Goal: Task Accomplishment & Management: Manage account settings

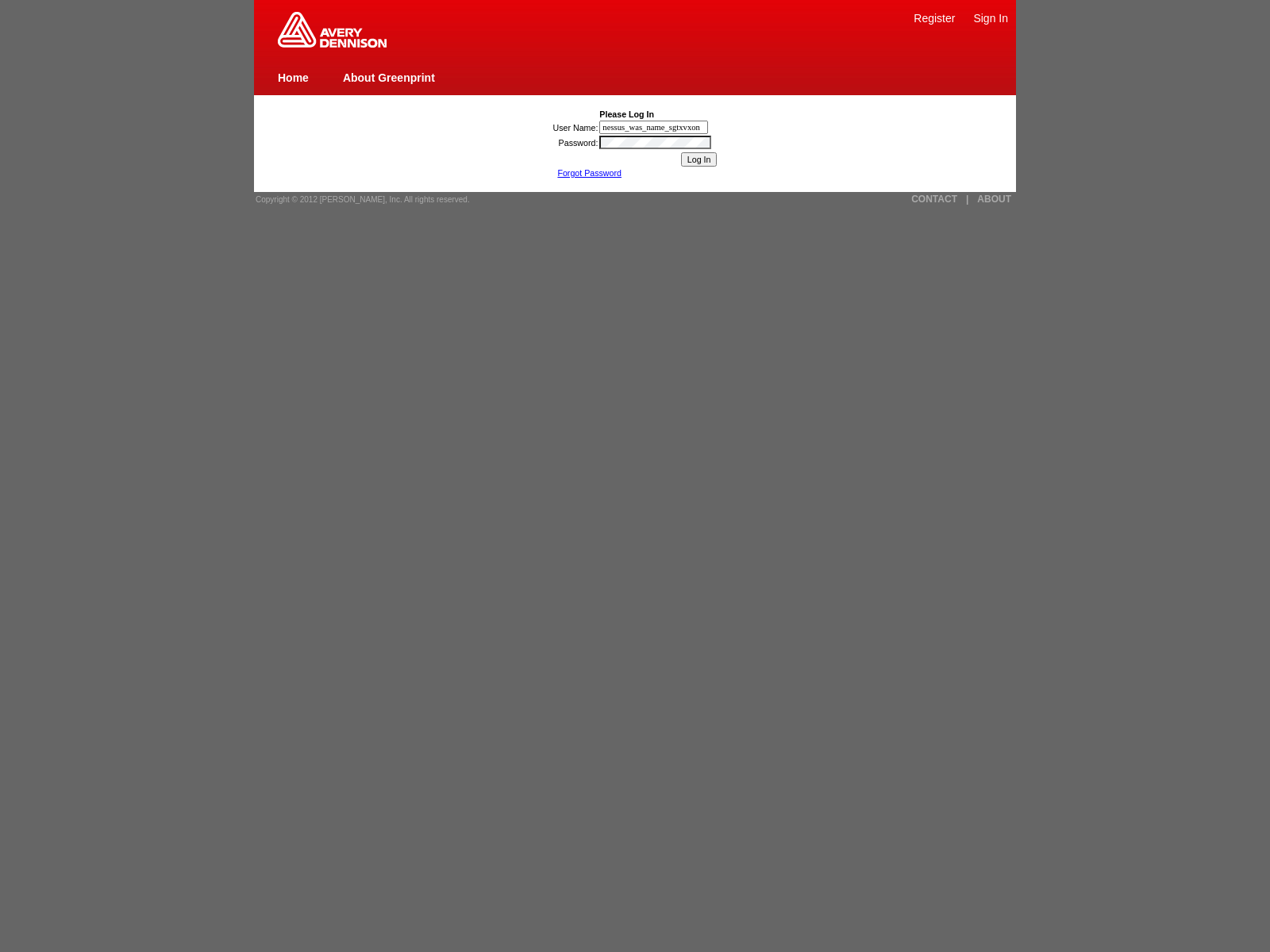
type input "nessus_was_name_sgtxvxon"
click at [698, 159] on input "Log In" at bounding box center [699, 159] width 37 height 14
click at [934, 199] on link "CONTACT" at bounding box center [933, 199] width 46 height 11
type input "nessus_was_name_aqfpuxuwwas_zrxdlnmjog14jaVasCript:/*-/*`/*`/*'/*"/**/(/* */oNc…"
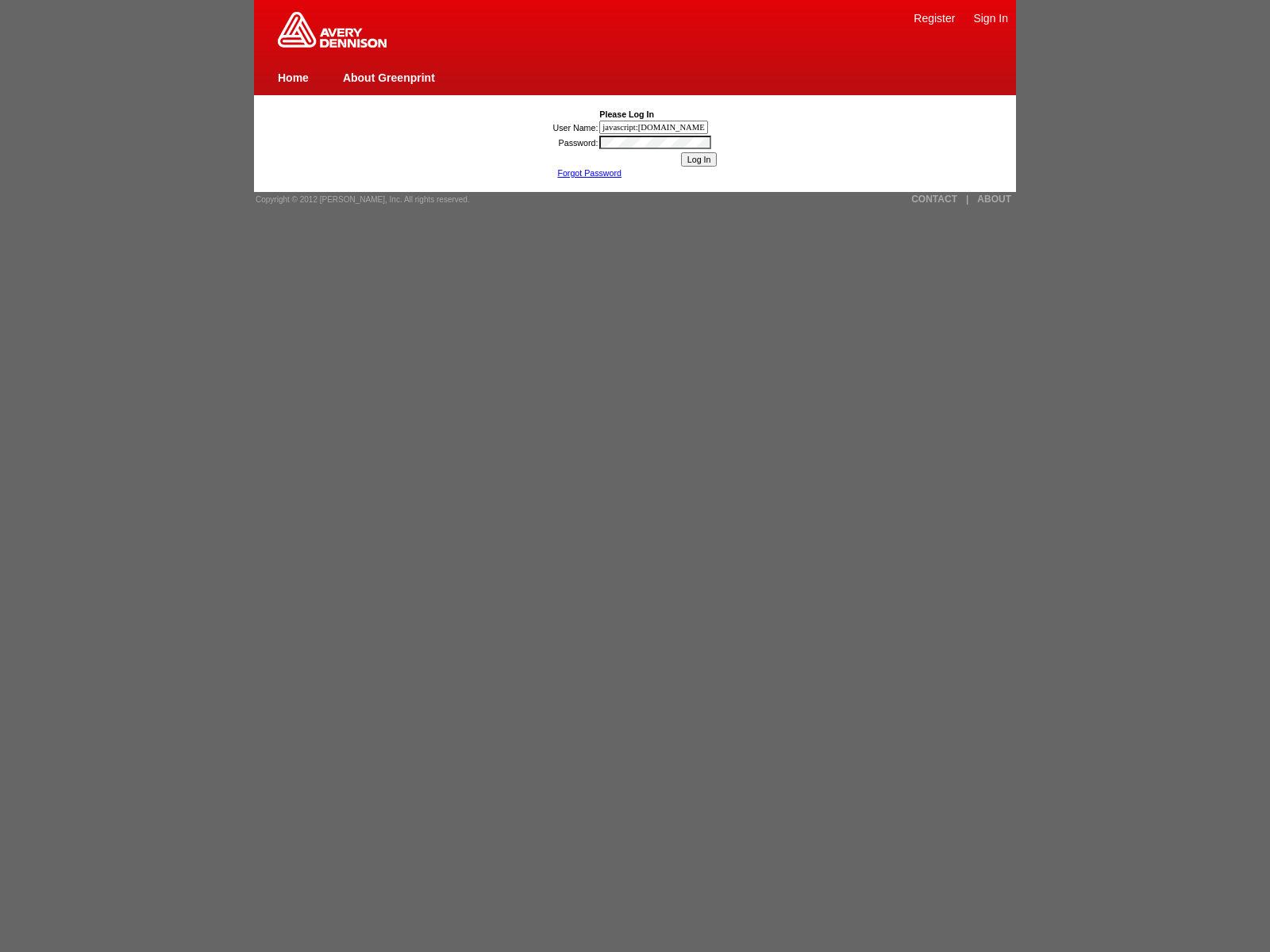
type input "javascript:[DOMAIN_NAME]._tenable_wasscan_js_namespace_taint_tracer.log_executi…"
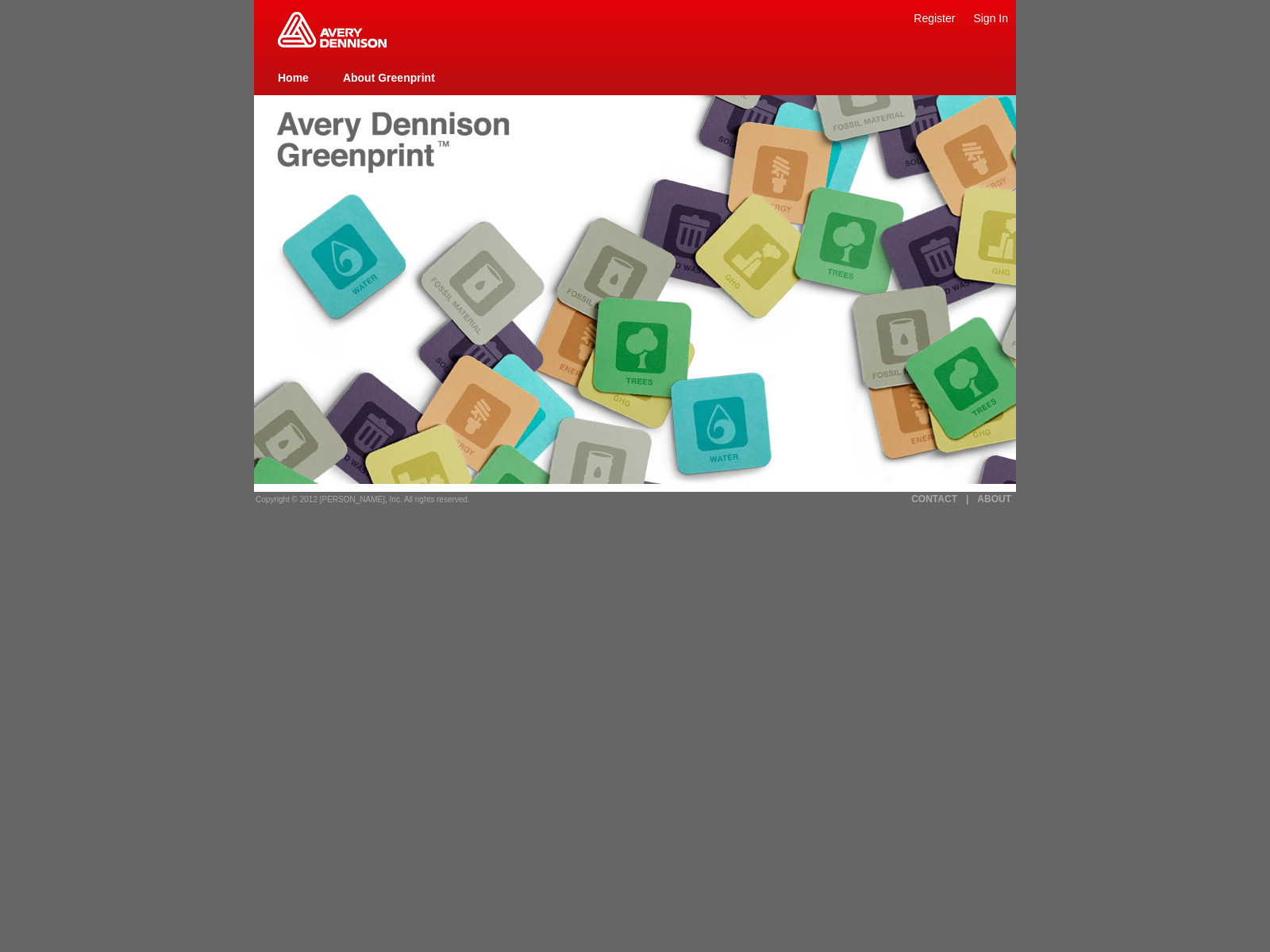
click at [332, 44] on img at bounding box center [332, 29] width 109 height 36
click at [934, 17] on link "Register" at bounding box center [934, 17] width 42 height 12
click at [293, 77] on link "Home" at bounding box center [293, 77] width 31 height 12
click at [357, 499] on span "Copyright © 2012 [PERSON_NAME], Inc. All rights reserved." at bounding box center [362, 499] width 214 height 9
click at [967, 499] on link "|" at bounding box center [967, 498] width 2 height 11
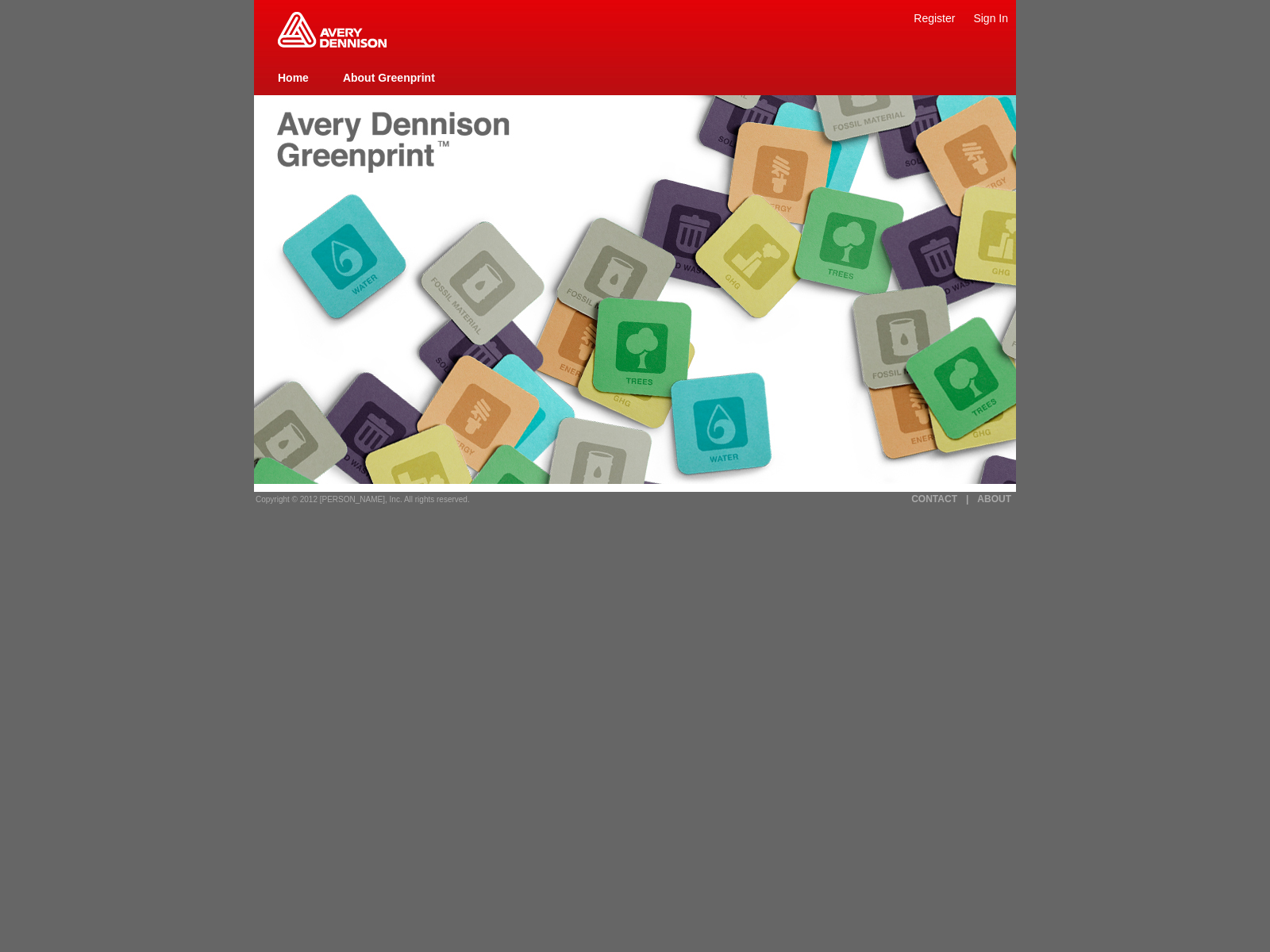
click at [993, 499] on link "ABOUT" at bounding box center [993, 498] width 34 height 11
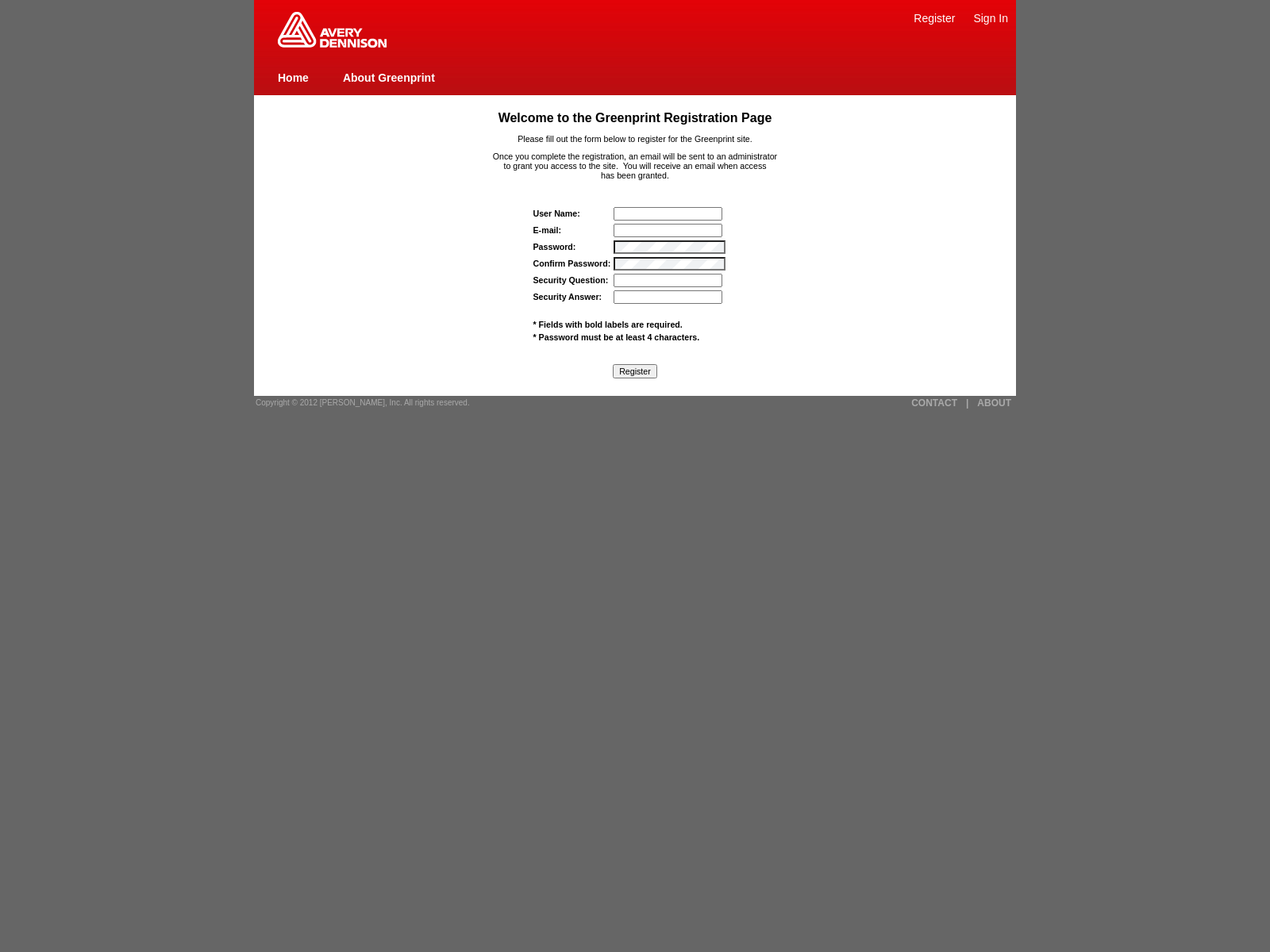
click at [669, 213] on input "text" at bounding box center [667, 213] width 109 height 13
type input "[EMAIL_ADDRESS]_wt43rdcecusd"
click at [669, 230] on input "E-mail:" at bounding box center [667, 230] width 109 height 13
type input "nessus_was_textcgywispawas_wt43rdcecusd"
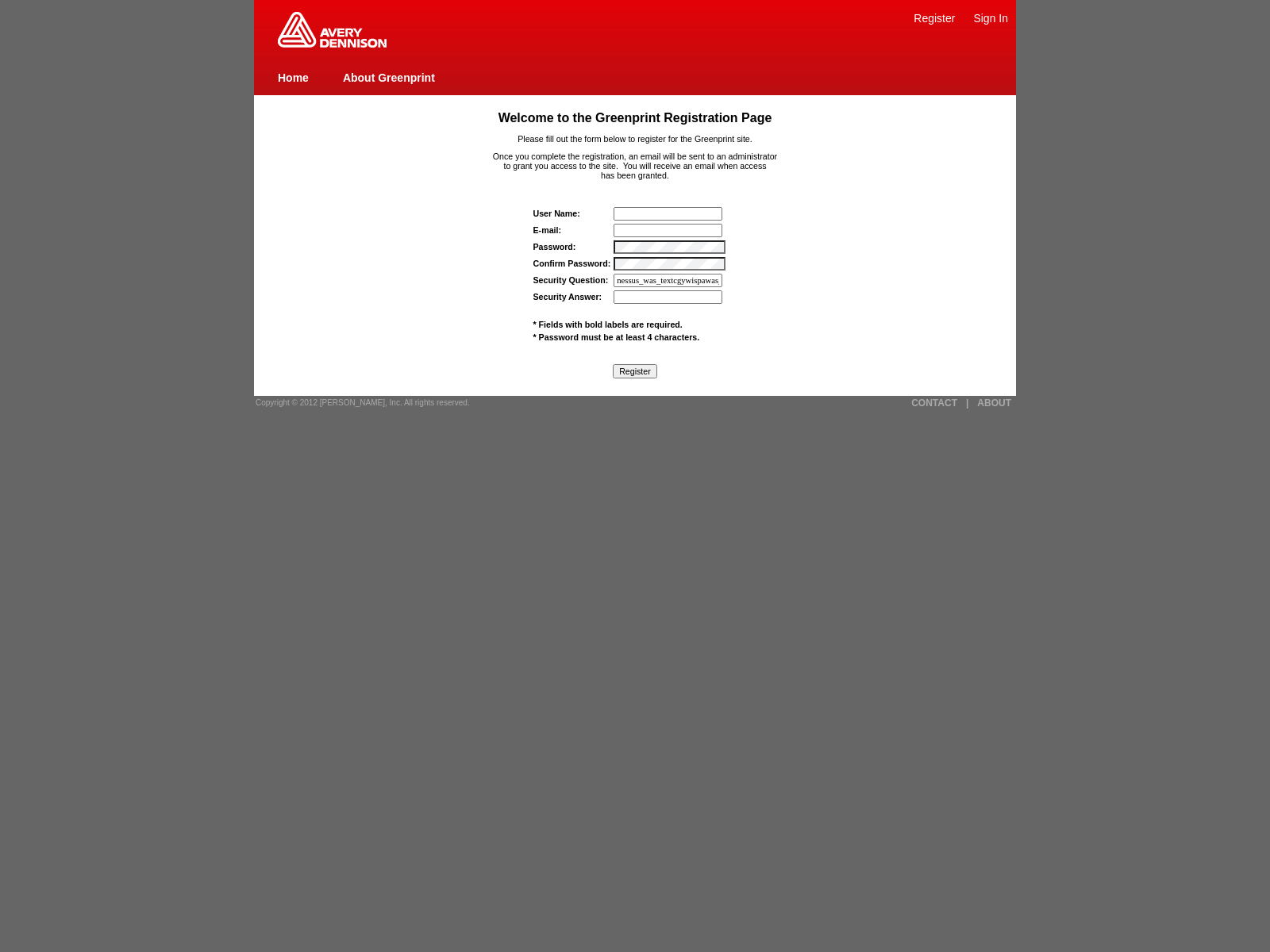
scroll to position [0, 47]
click at [669, 280] on input "Security Question:" at bounding box center [667, 280] width 109 height 13
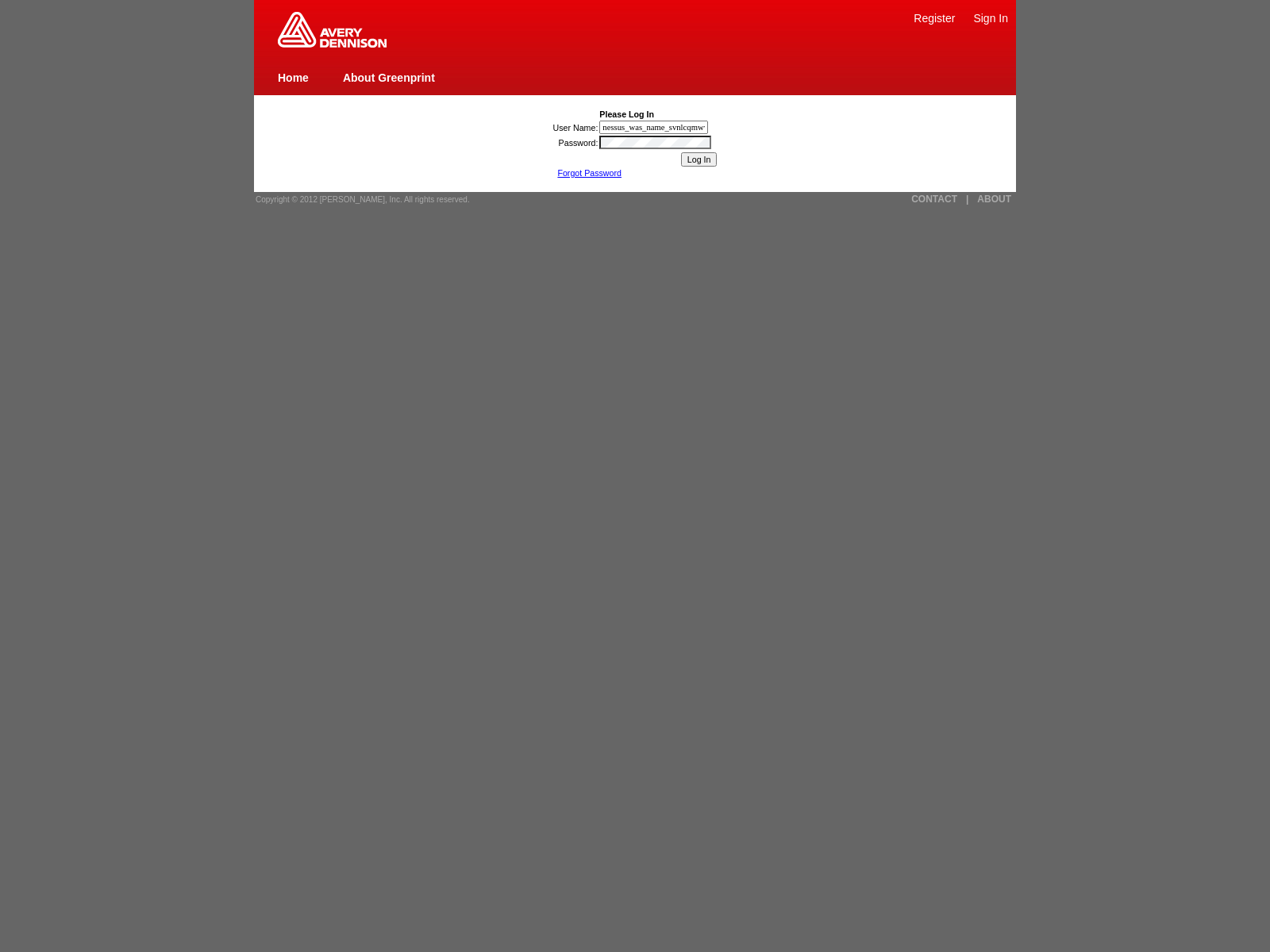
type input "nessus_was_name_svnlcqmwwas_8gq46nd5rhot"
click at [934, 199] on link "CONTACT" at bounding box center [933, 199] width 46 height 11
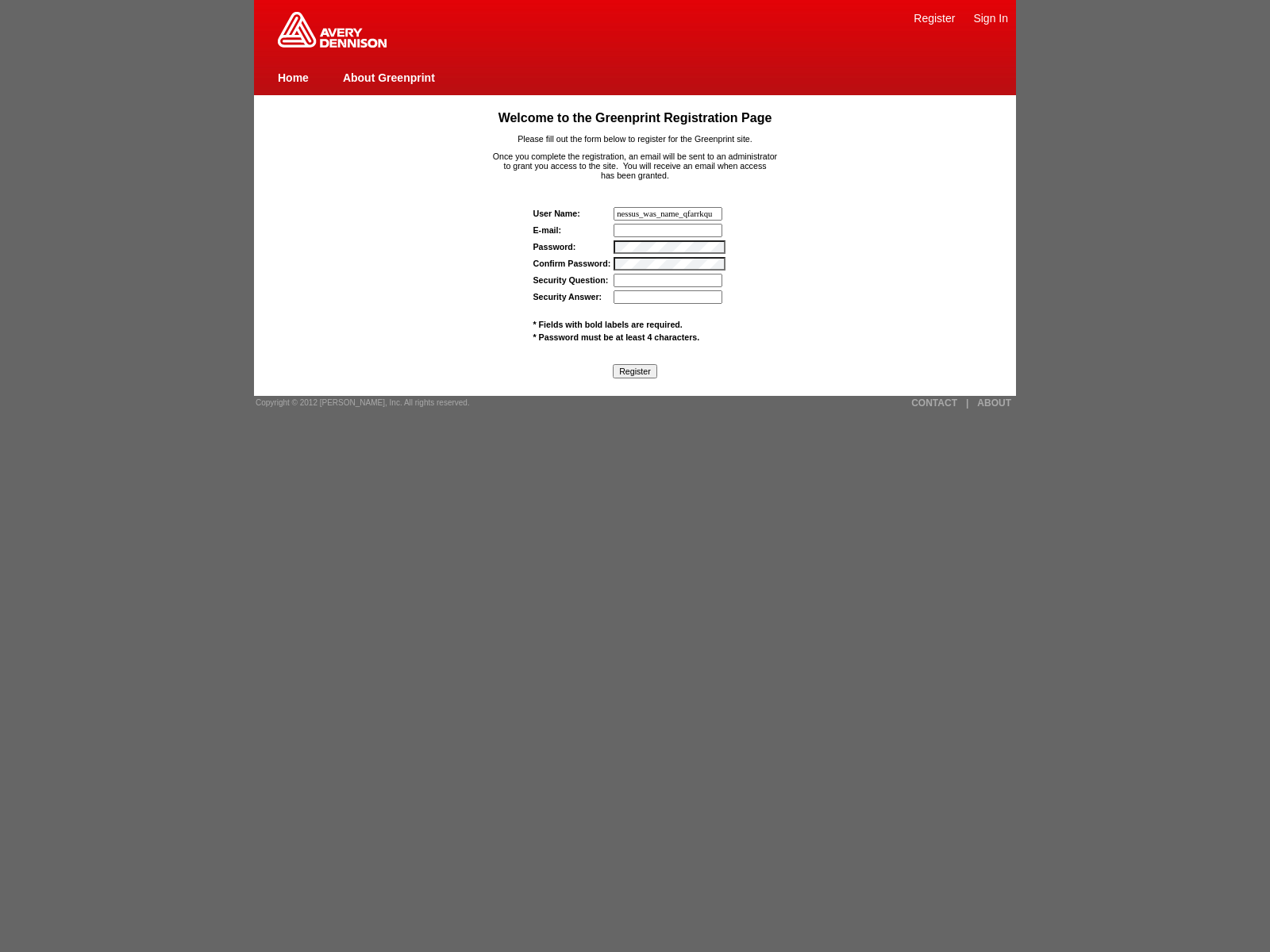
type input "nessus_was_name_qfarrkqu"
type input "wasscanvewiyes8@tenable.com"
type input "nessus_was_textd7fwif0l"
type input "nessus_was_text27efu88l"
type input "nessus_was_name_couqkbsp"
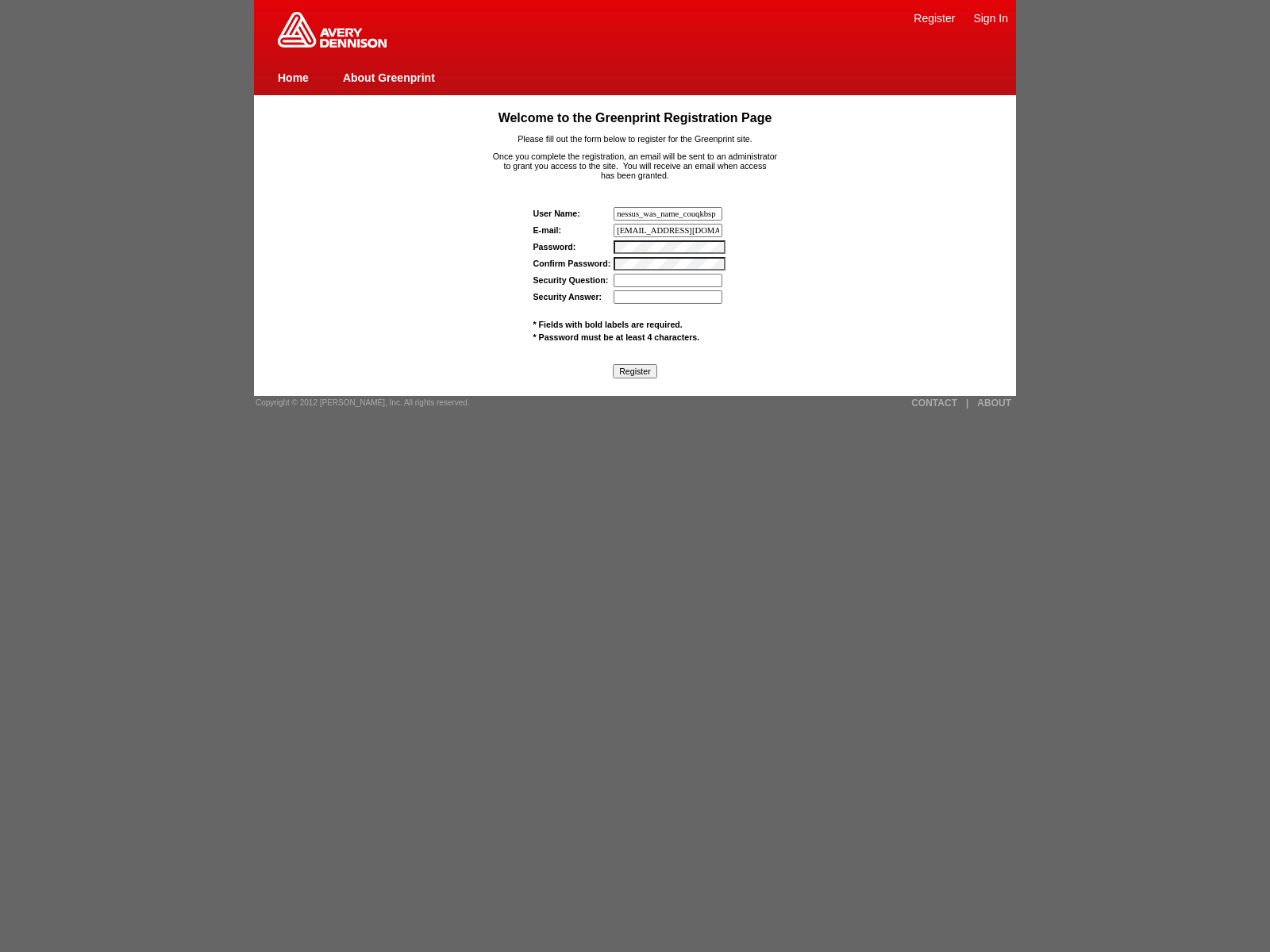
type input "[EMAIL_ADDRESS][DOMAIN_NAME]"
type input "nessus_was_text03dvlcyr"
type input "nessus_was_text60n9irv0"
click at [634, 370] on input "Register" at bounding box center [634, 370] width 44 height 14
click at [332, 44] on img at bounding box center [332, 29] width 109 height 36
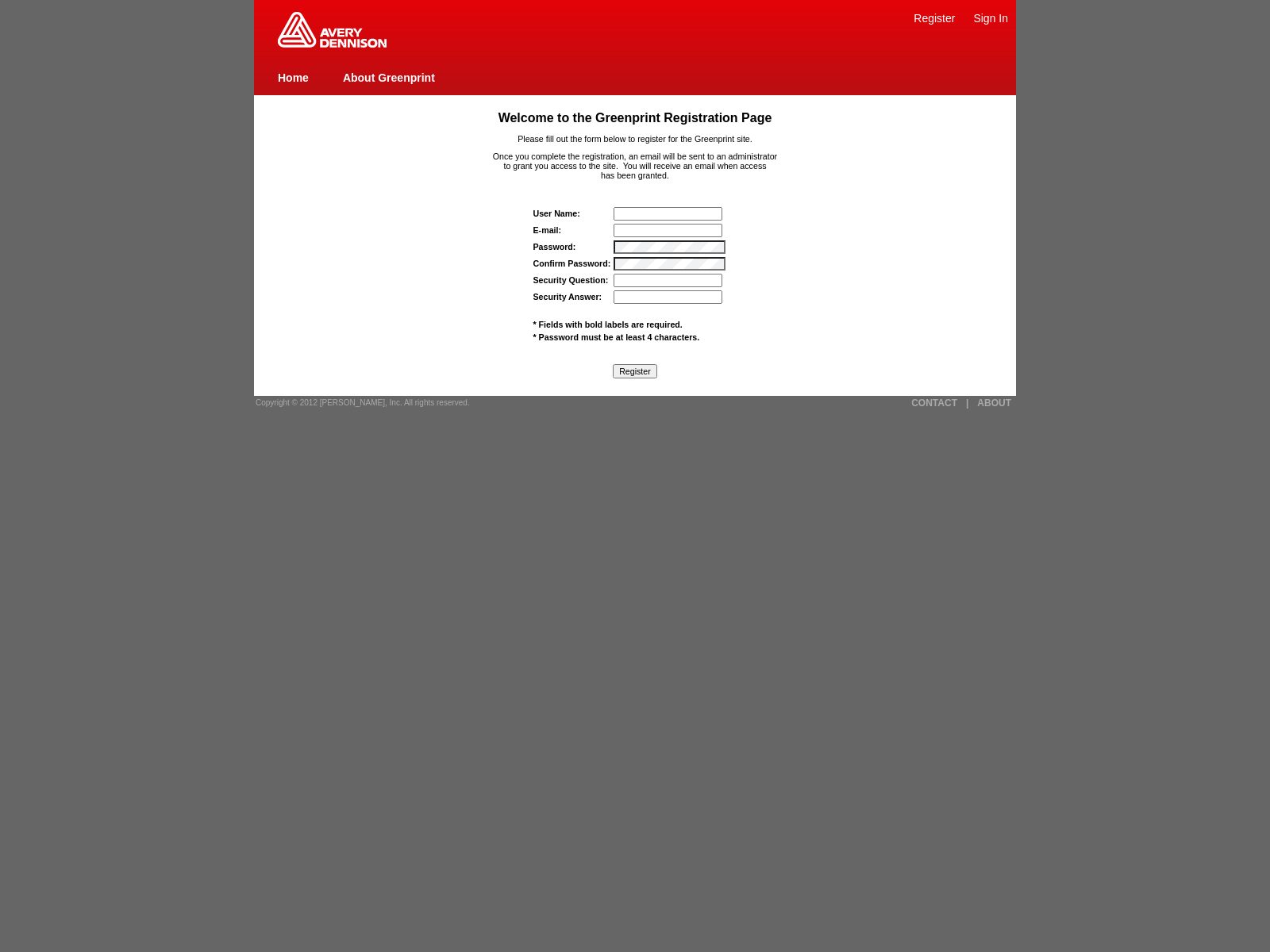
click at [991, 17] on link "Sign In" at bounding box center [991, 17] width 35 height 12
click at [293, 77] on link "Home" at bounding box center [293, 77] width 31 height 12
type input "nessus_was_name_uqyltorh"
click at [669, 213] on input "text" at bounding box center [667, 213] width 109 height 13
type input "nessus_was_textkgvutb4b"
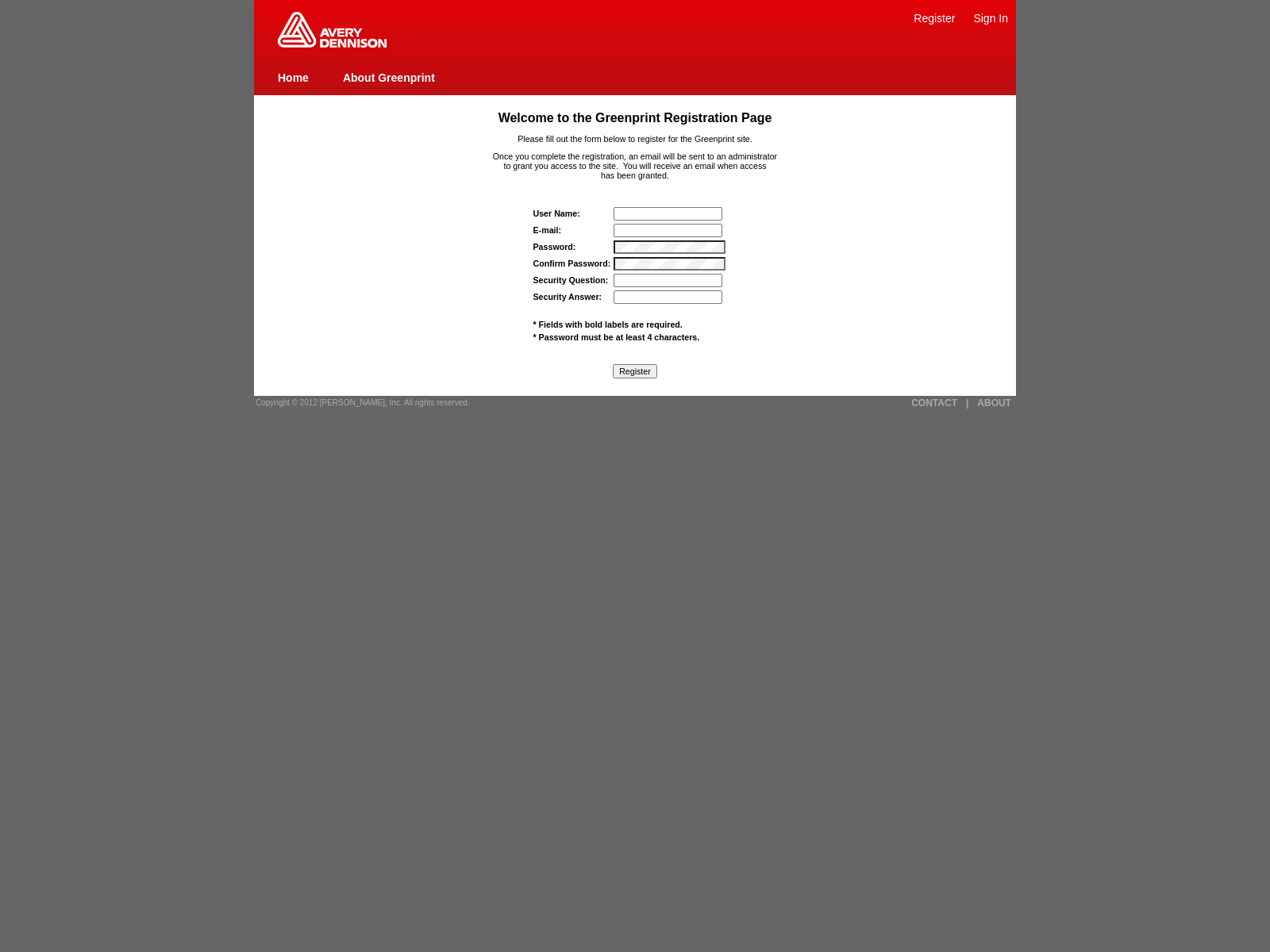
click at [669, 297] on input "Security Answer:" at bounding box center [667, 297] width 109 height 13
click at [616, 336] on span "* Password must be at least 4 characters." at bounding box center [617, 336] width 167 height 9
click at [357, 402] on span "Copyright © 2012 [PERSON_NAME], Inc. All rights reserved." at bounding box center [362, 402] width 214 height 9
click at [967, 402] on link "|" at bounding box center [967, 402] width 2 height 11
click at [993, 402] on link "ABOUT" at bounding box center [993, 402] width 34 height 11
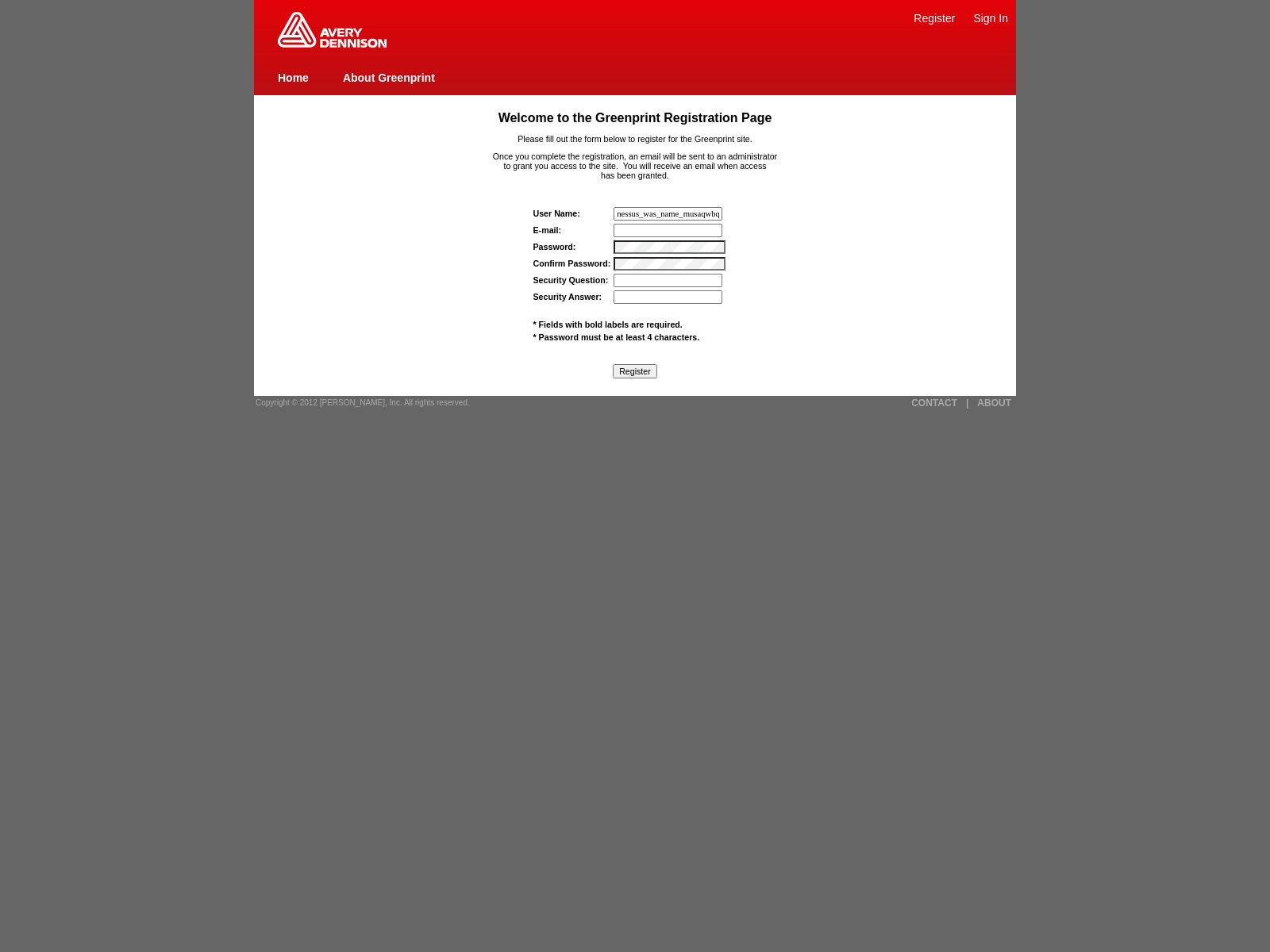
type input "nessus_was_name_musaqwbqwas_wt43rdcecusdjavascript"
type input "nessus_was_name_musaqwbqwas_wt43rdcecusd"><img src"
type input ""><img src=x onerror=window.top._tenable_wasscan_j"
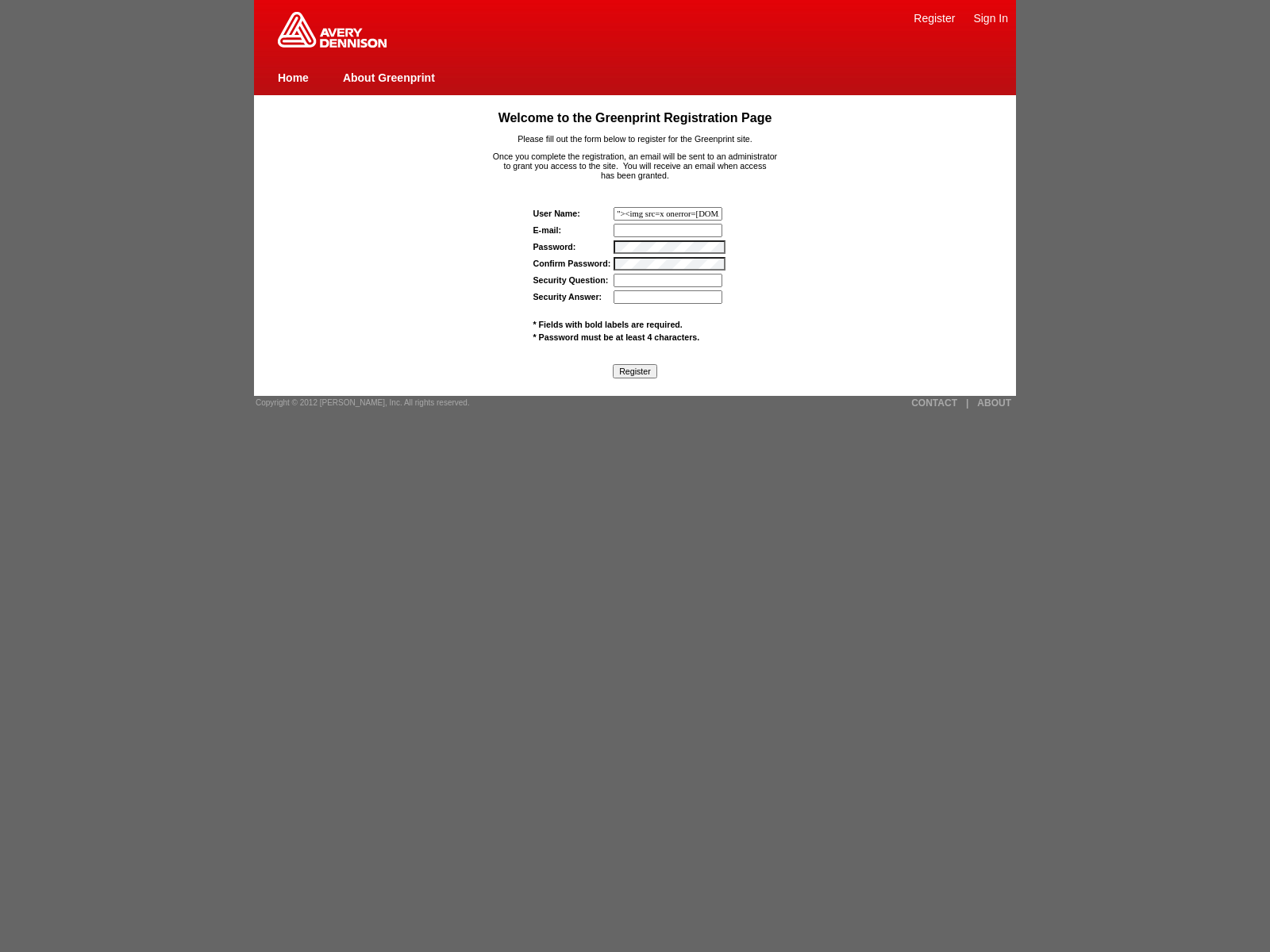
scroll to position [0, 82]
type input "nessus_was_name_musaqwbqwas_wt43rdcecusd1){window."
type input "1){[DOMAIN_NAME]._tenable_wasscan_js_namespace_taint_"
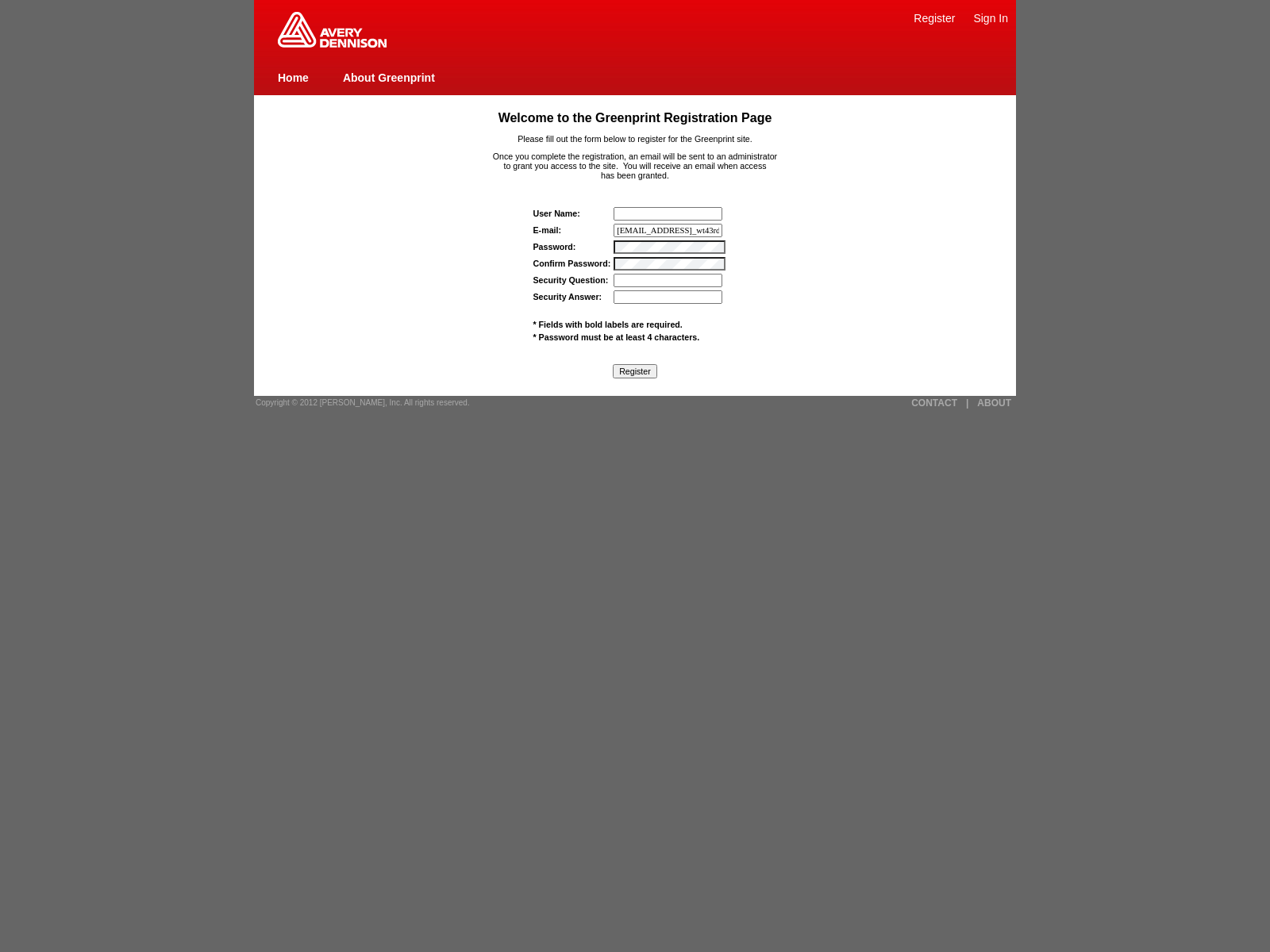
type input "wasscan8644onqs@tenable.comwas_wt43rdcecusdjavascript:window.top._tenable_wassc…"
type input ""><img src=x onerror=window.top._tenable_wasscan_js_namespace_taint_tracer.log_…"
type input "wasscan8644onqs@tenable.comwas_wt43rdcecusd1){window.top._tenable_wasscan_js_na…"
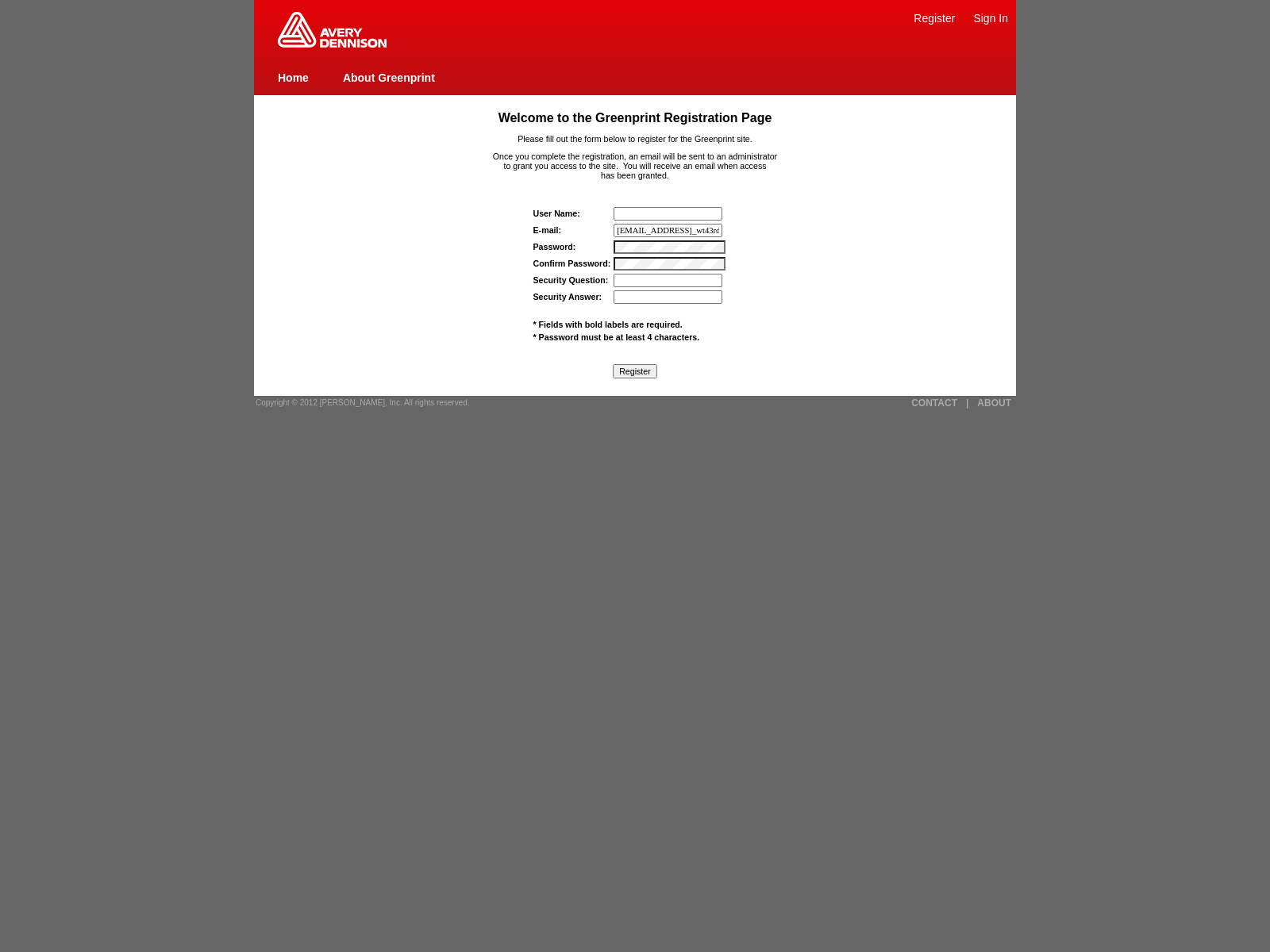
scroll to position [0, 375]
type input "1){window.top._tenable_wasscan_js_namespace_taint_tracer.log_execution_flow_sin…"
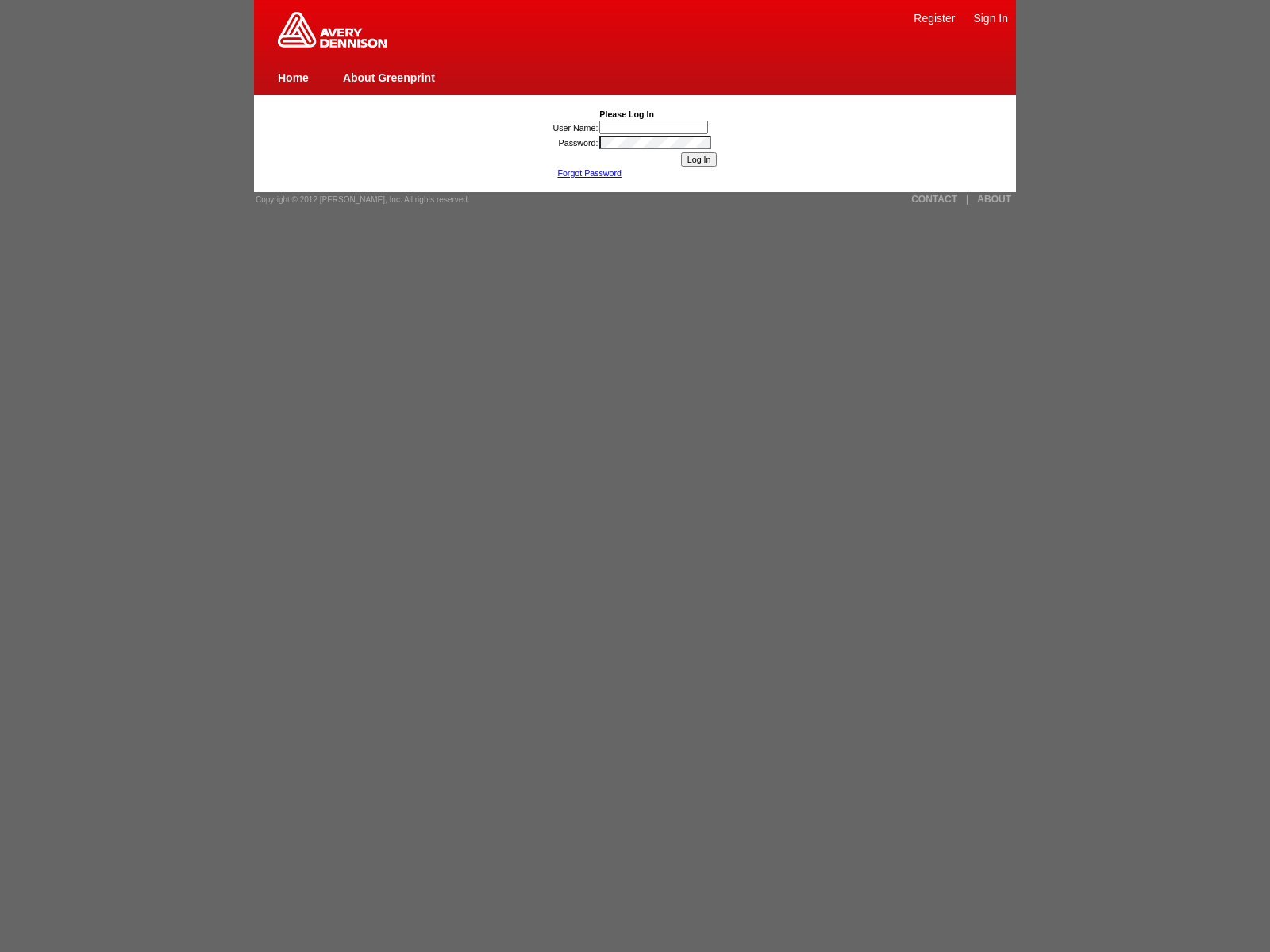
click at [934, 17] on link "Register" at bounding box center [934, 17] width 42 height 12
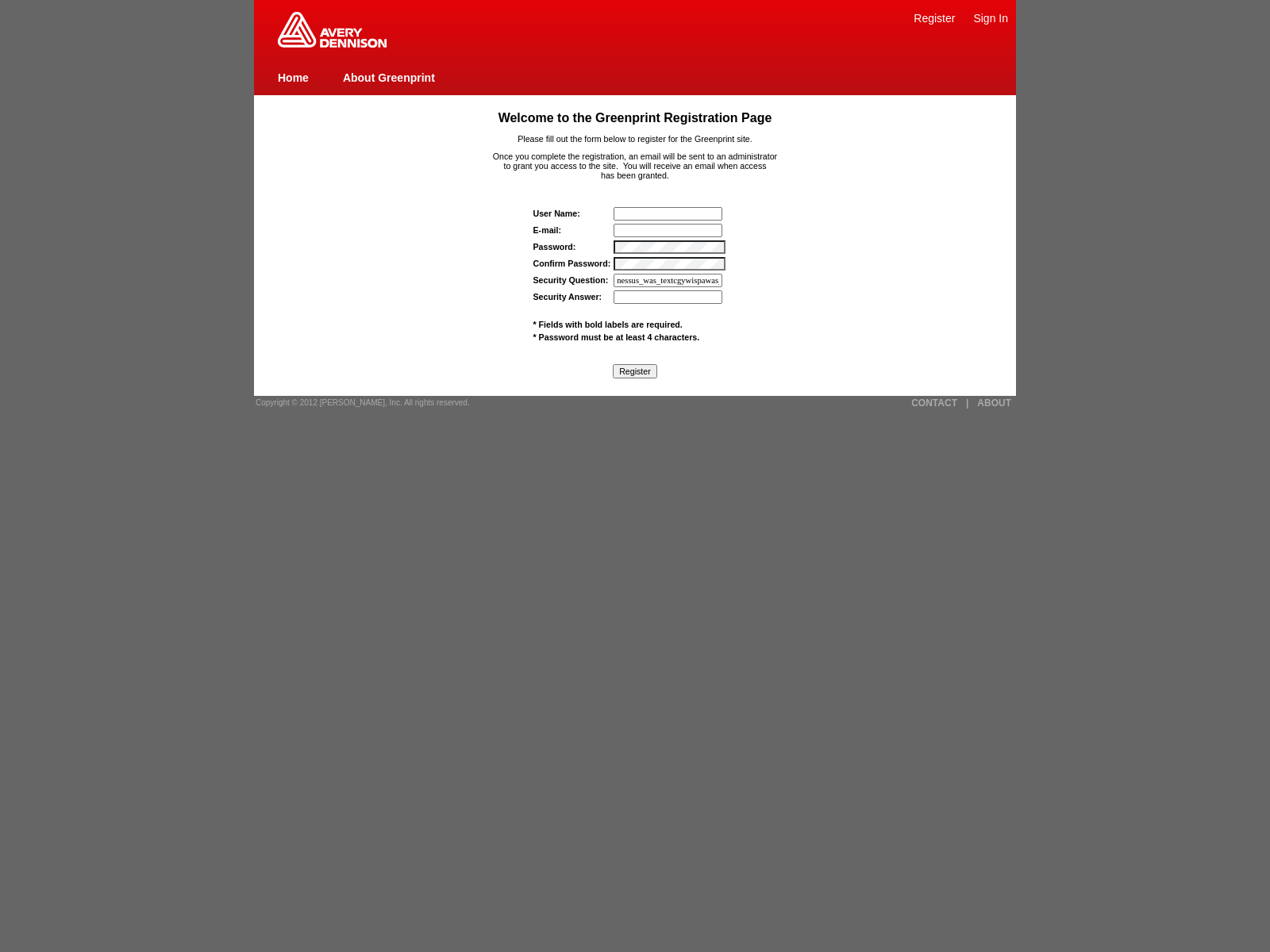
type input "nessus_was_textcgywispawas_wt43rdcecusdjavascript:window.top._tenable_wasscan_j…"
type input "[EMAIL_ADDRESS]_wt43rdcecusd"><img src=x onerror=[DOMAIN_NAME]._tenable_wasscan…"
type input "javascript:window.top._tenable_wasscan_js_namespace_taint_tracer.log_execution_…"
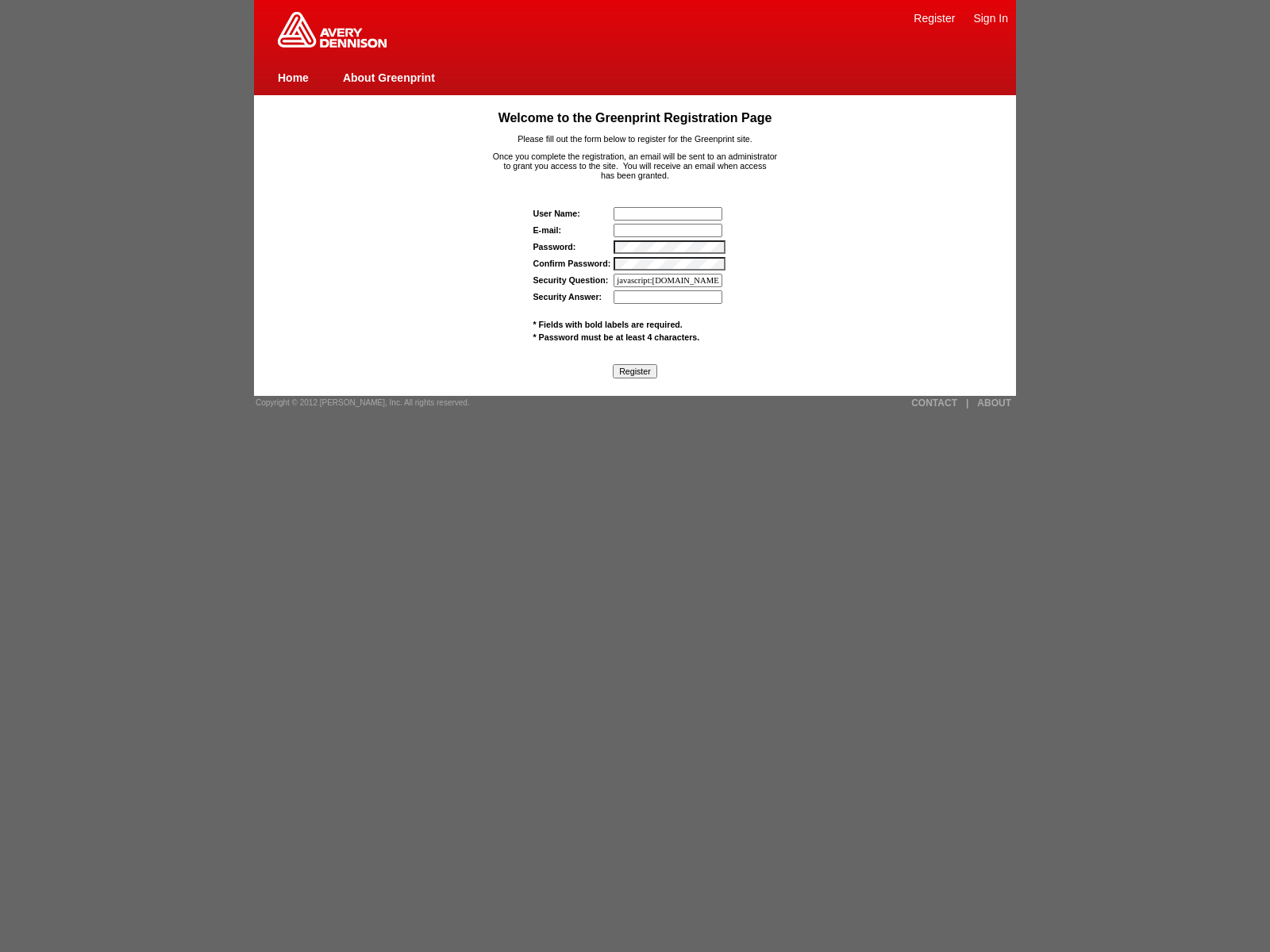
scroll to position [0, 1603]
type input "nessus_was_textcgywispawas_wt43rdcecusd"><img src=x onerror=[DOMAIN_NAME]._tena…"
type input ""><img src=x onerror=[DOMAIN_NAME]._tenable_wasscan_js_namespace_taint_tracer.l…"
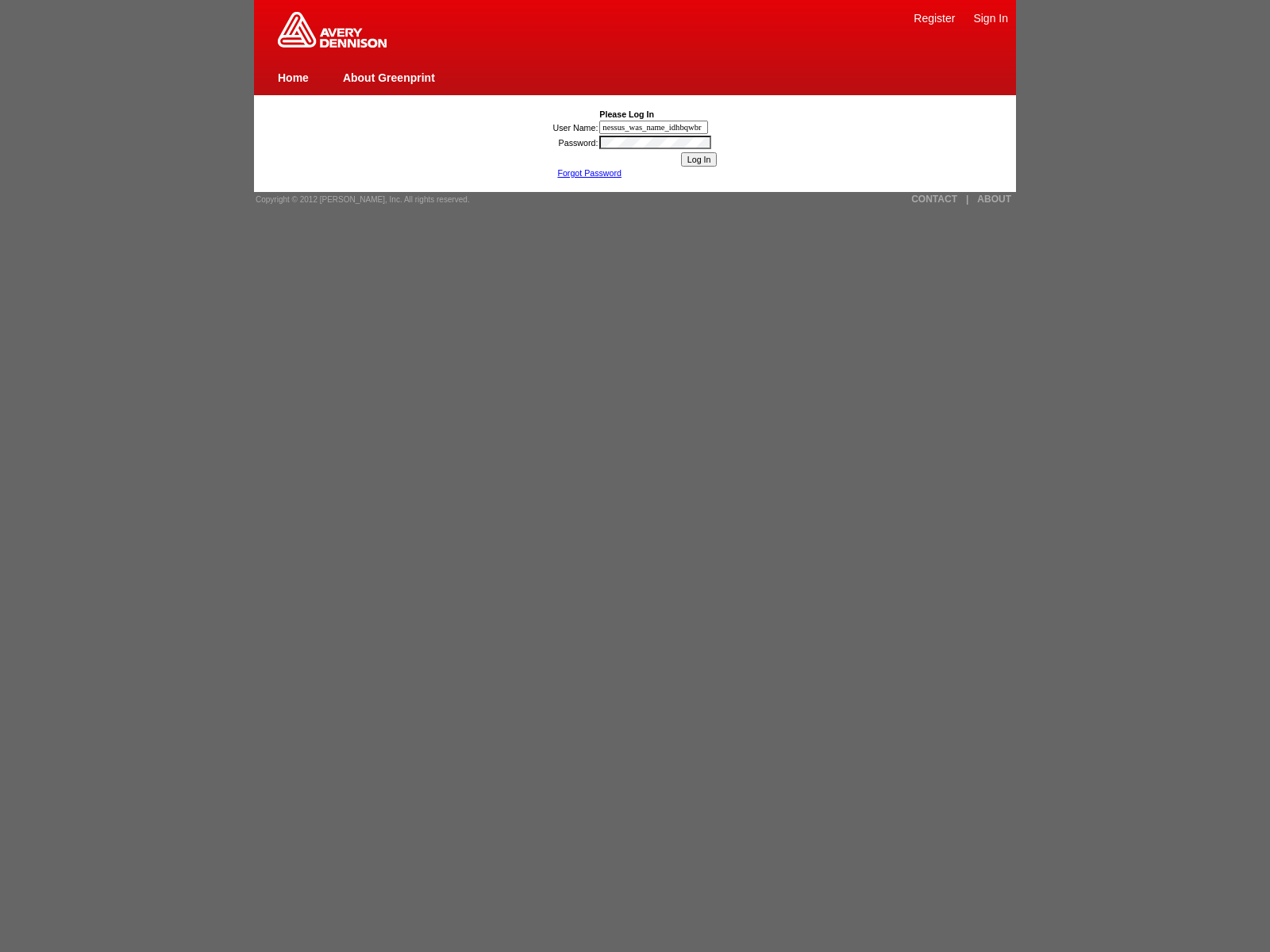
type input "nessus_was_name_idhbqwbr"
type input "nessus_was_name_ayvgdkuf"
click at [698, 159] on input "Log In" at bounding box center [699, 159] width 37 height 14
click at [332, 44] on img at bounding box center [332, 29] width 109 height 36
click at [388, 77] on link "About Greenprint" at bounding box center [388, 77] width 92 height 12
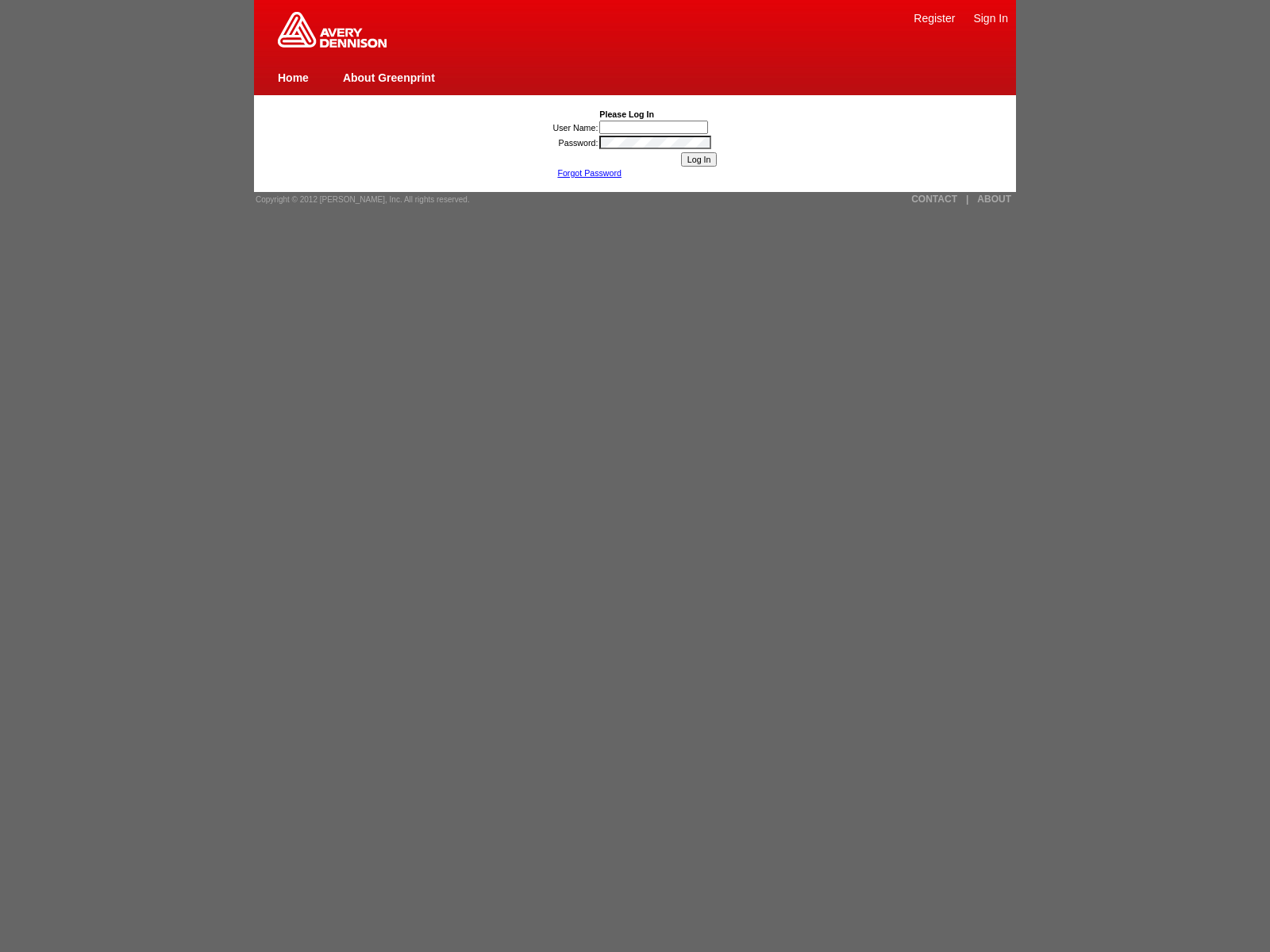
click at [655, 127] on input "User Name:" at bounding box center [653, 127] width 109 height 13
click at [357, 199] on span "Copyright © 2012 [PERSON_NAME], Inc. All rights reserved." at bounding box center [362, 199] width 214 height 9
click at [934, 199] on link "CONTACT" at bounding box center [933, 199] width 46 height 11
click at [967, 199] on link "|" at bounding box center [967, 199] width 2 height 11
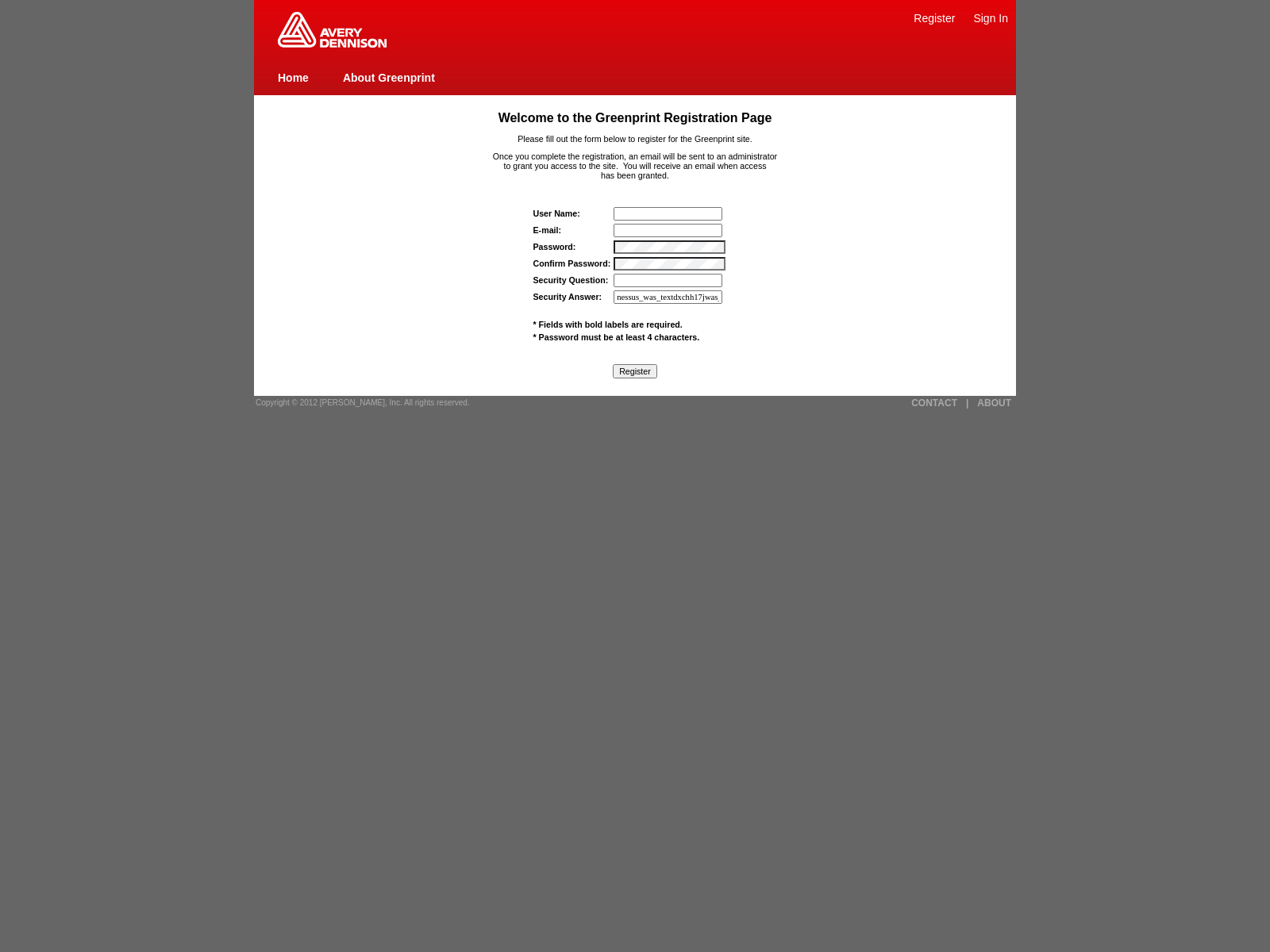
type input "nessus_was_textdxchh17jwas_wt43rdcecusdjaVasCript:/*-/*`/*`/*'/*"/**/(/* */oNcl…"
type input "jaVasCript:/*-/*`/*`/*'/*"/**/(/* */oNcliCk=window.top._tenable_wasscan_js_name…"
type input "nessus_was_textdxchh17jwas_wt43rdcecusd"><img src=x onerror=window.top._tenable…"
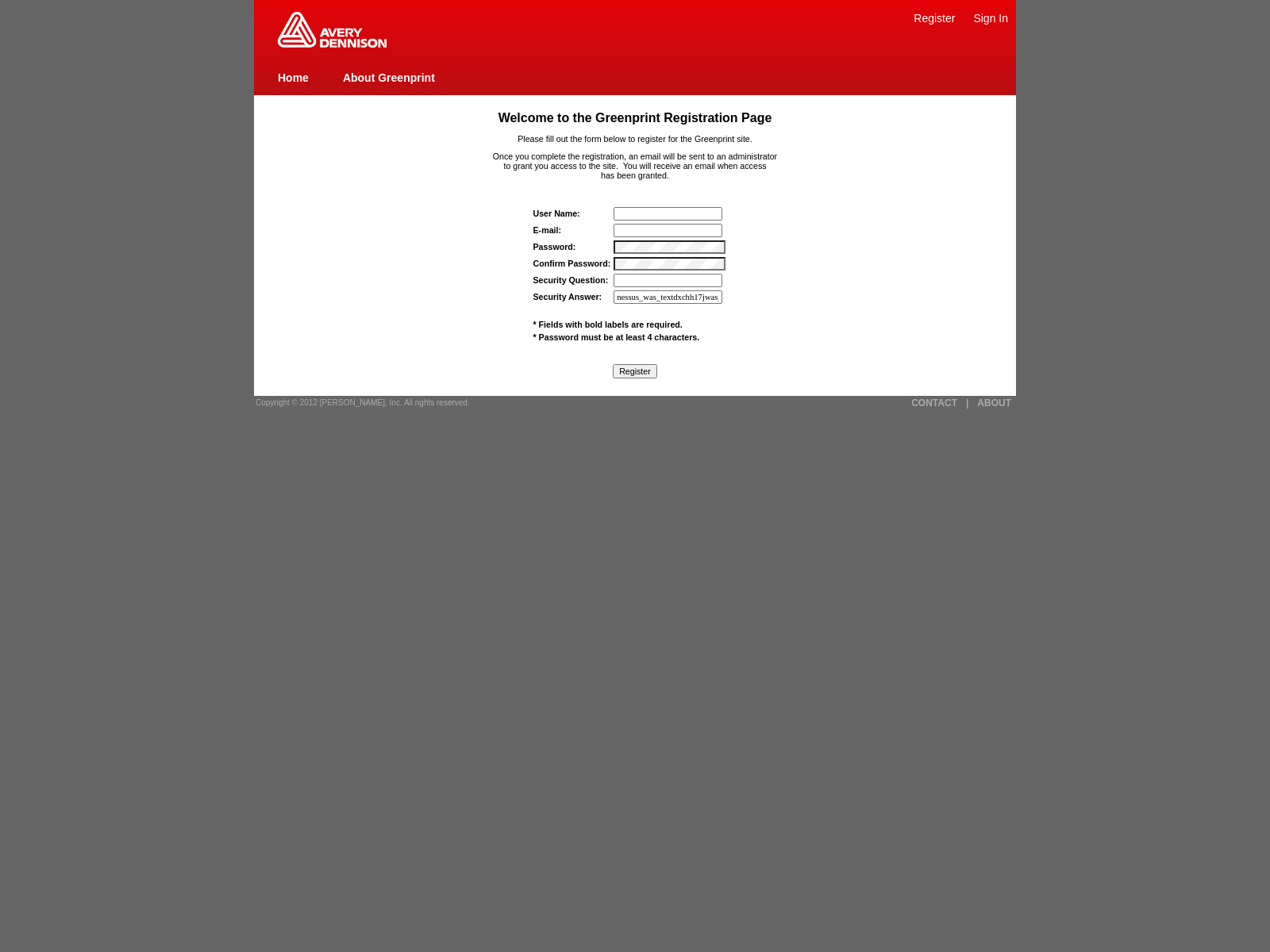
scroll to position [0, 421]
type input ""><img src=x onerror=window.top._tenable_wasscan_js_namespace_taint_tracer.log_…"
type input "1){window.top._tenable_wasscan_js_namespace_taint_tracer.log_execution_flow_sin…"
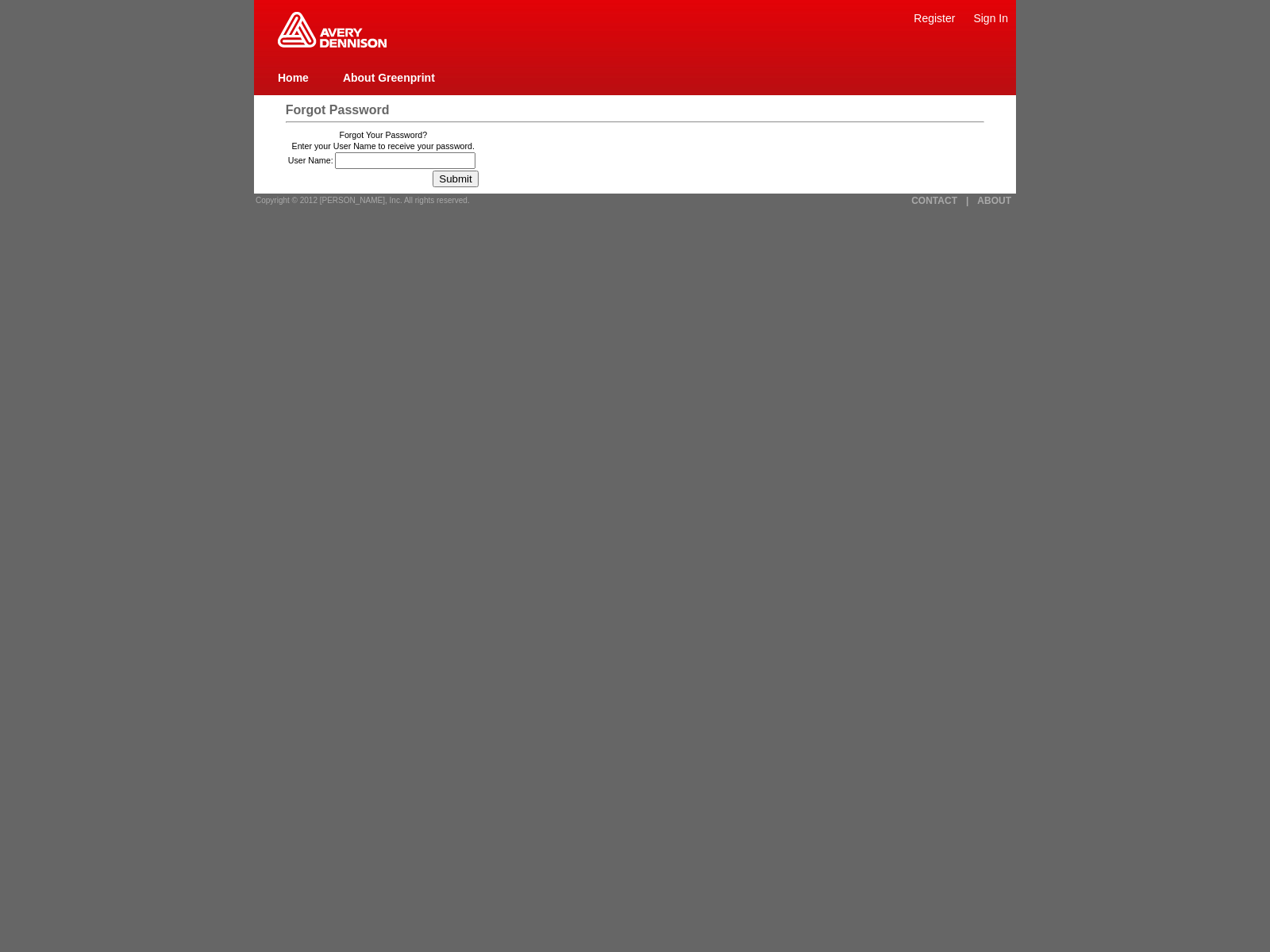
click at [407, 160] on input "User Name:" at bounding box center [405, 160] width 140 height 17
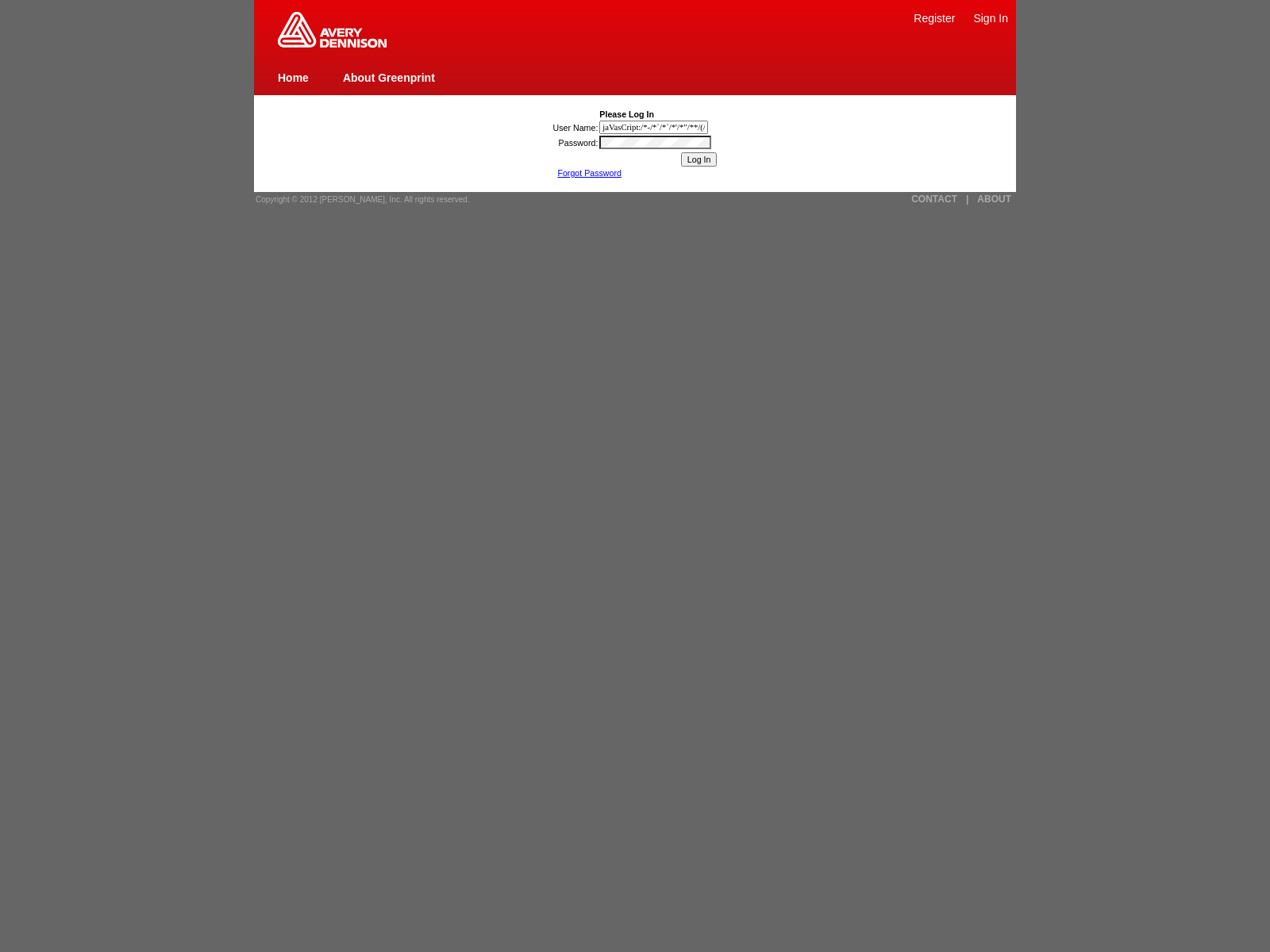
type input "jaVasCript:/*-/*`/*`/*'/*"/**/(/* */oNcliCk=window.top._tenable_wasscan_js_name…"
type input "nessus_was_name_svnlcqmwwas_8gq46nd5rhotjavascript:[DOMAIN_NAME]._tenable_wassc…"
type input "javascript:window.top._tenable_wasscan_js_namespace_taint_tracer.log_execution_…"
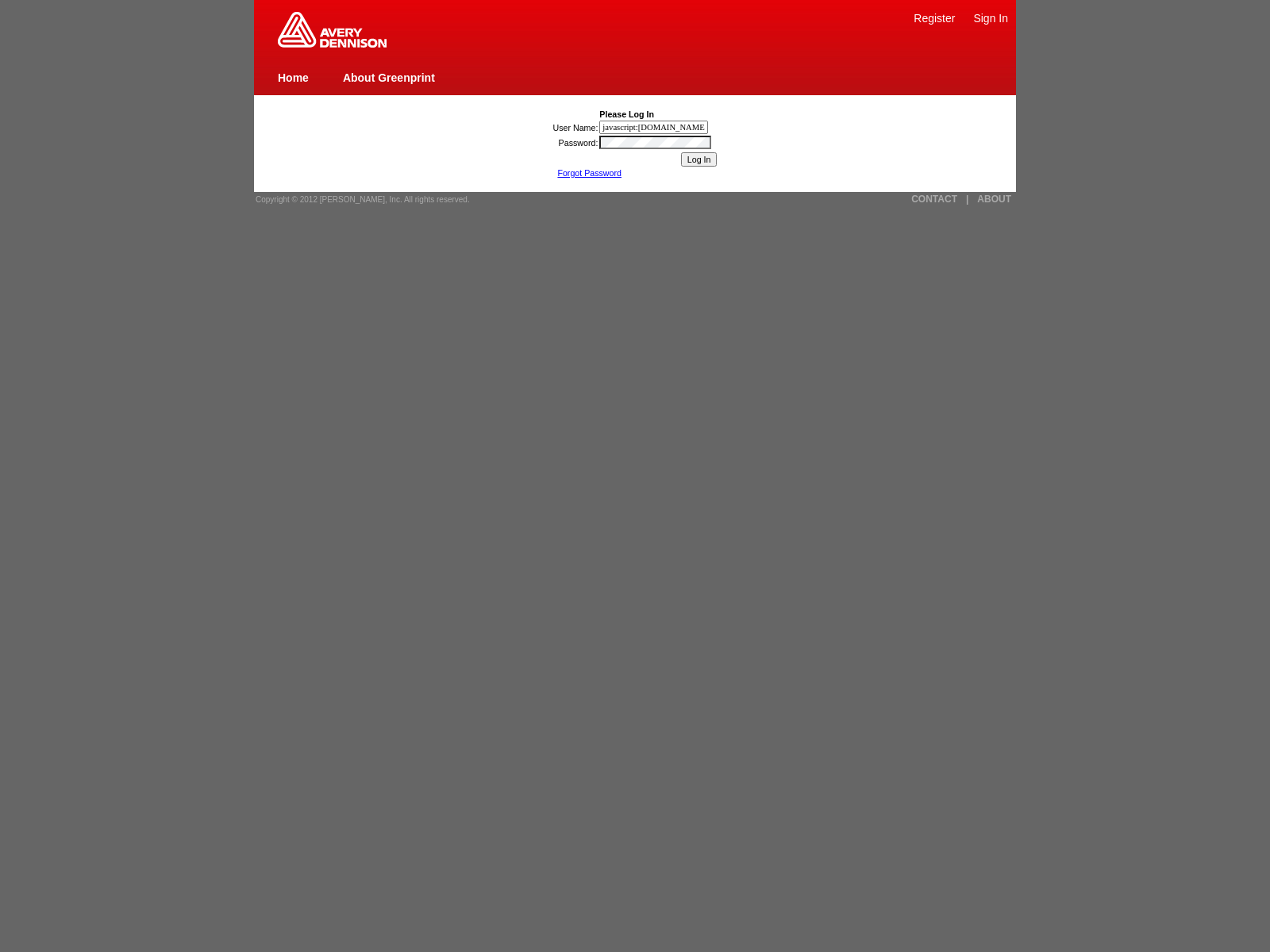
scroll to position [0, 1603]
type input "nessus_was_name_svnlcqmwwas_8gq46nd5rhot1){[DOMAIN_NAME]._tenable_wasscan_js_na…"
type input "1){[DOMAIN_NAME]._tenable_wasscan_js_namespace_taint_tracer.log_execution_flow_…"
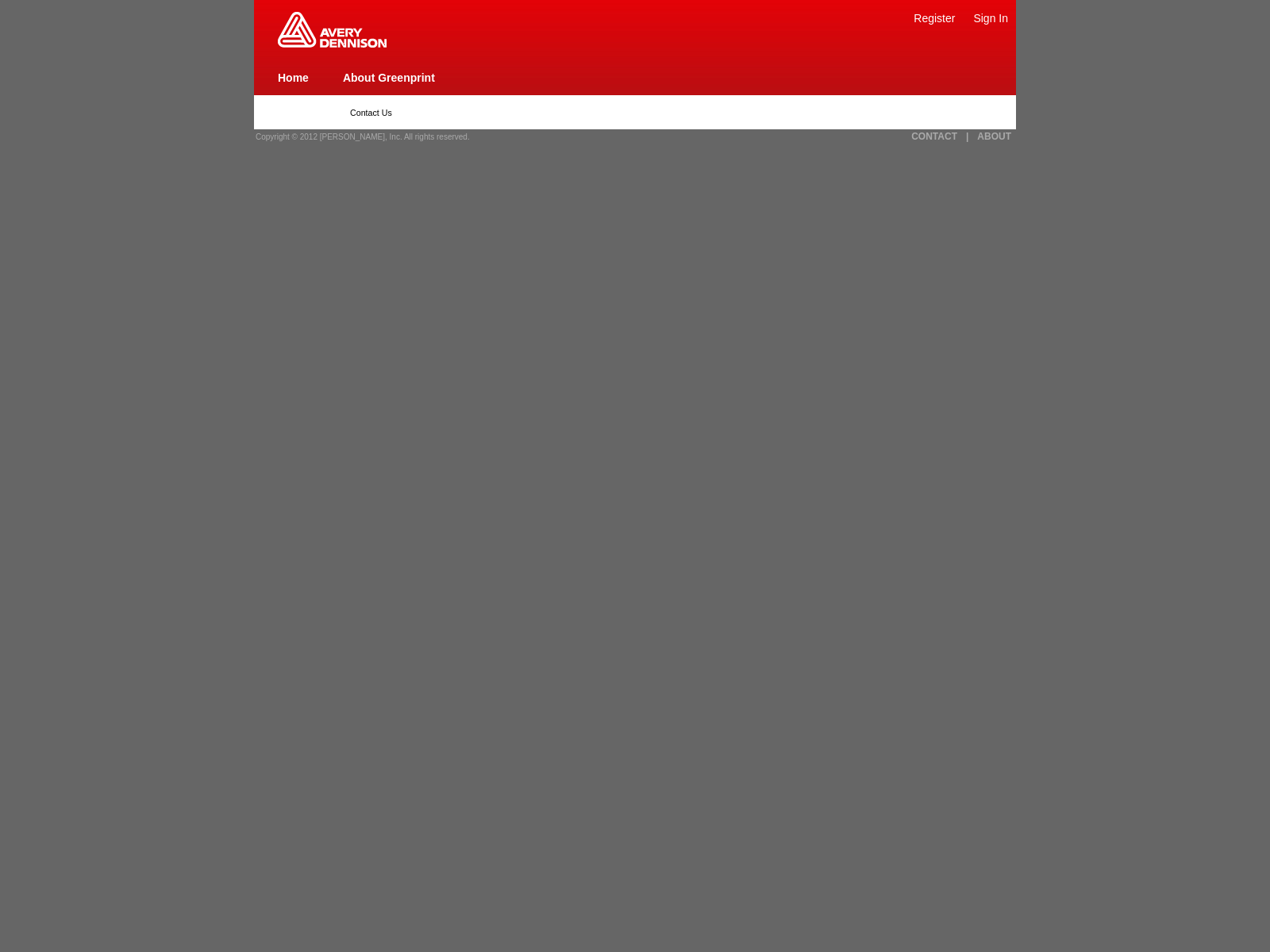
click at [332, 44] on img at bounding box center [332, 29] width 109 height 36
click at [934, 17] on link "Register" at bounding box center [934, 17] width 42 height 12
click at [357, 136] on span "Copyright © 2012 [PERSON_NAME], Inc. All rights reserved." at bounding box center [362, 136] width 214 height 9
click at [967, 136] on link "|" at bounding box center [967, 136] width 2 height 11
click at [993, 136] on link "ABOUT" at bounding box center [993, 136] width 34 height 11
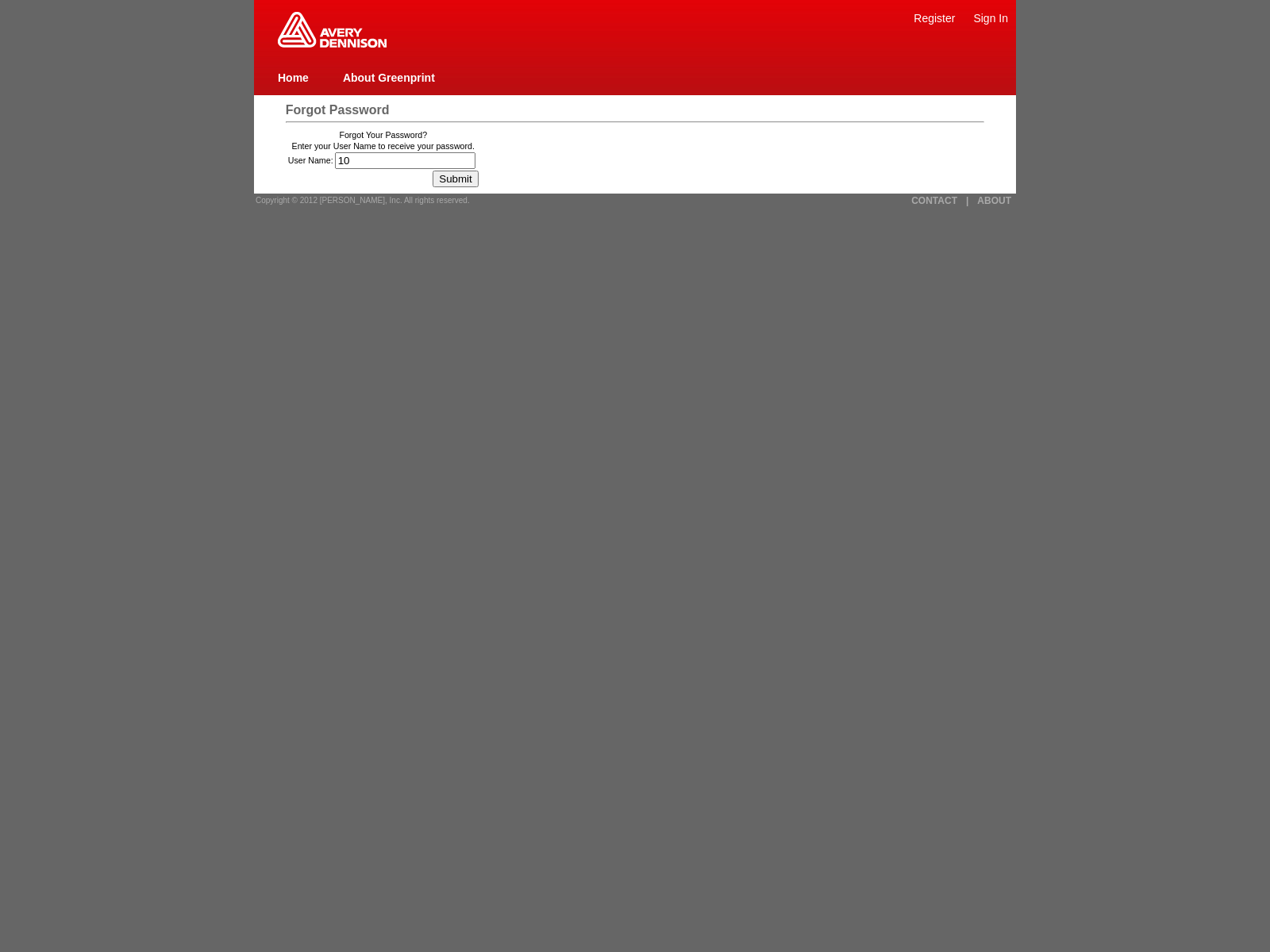
type input "100"
type input "121"
click at [461, 179] on input "Submit" at bounding box center [455, 179] width 45 height 17
click at [991, 17] on link "Sign In" at bounding box center [991, 17] width 35 height 12
click at [388, 77] on link "About Greenprint" at bounding box center [388, 77] width 92 height 12
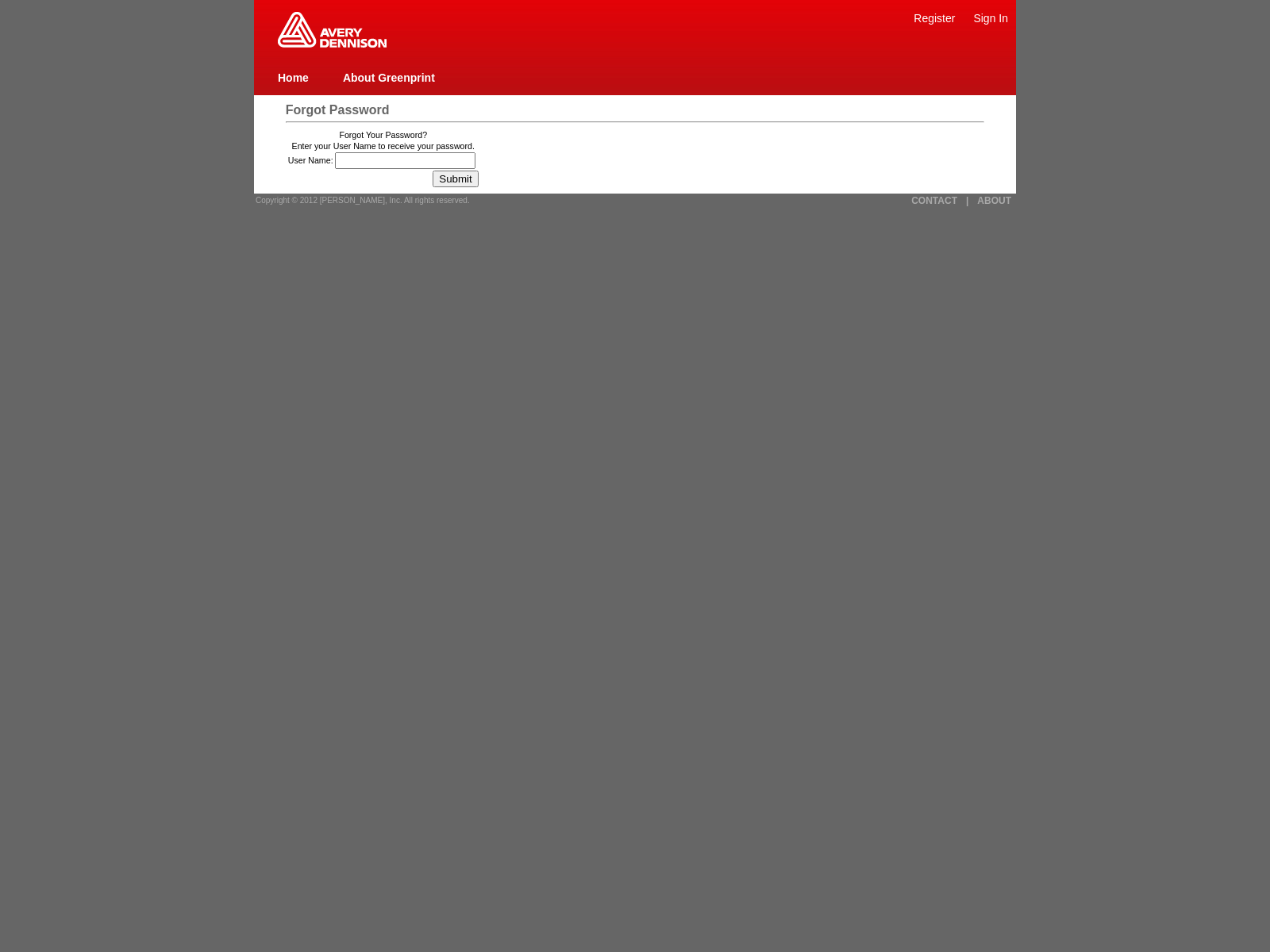
click at [337, 110] on span "Forgot Password" at bounding box center [337, 110] width 104 height 13
type input "100"
click at [934, 200] on link "CONTACT" at bounding box center [933, 200] width 46 height 11
click at [993, 200] on link "ABOUT" at bounding box center [993, 200] width 34 height 11
type input "jaVasCript:/*-/*`/*`/*'/*"/**/(/* */oNcliCk=[DOMAIN_NAME]._tenable_wasscan_js_n…"
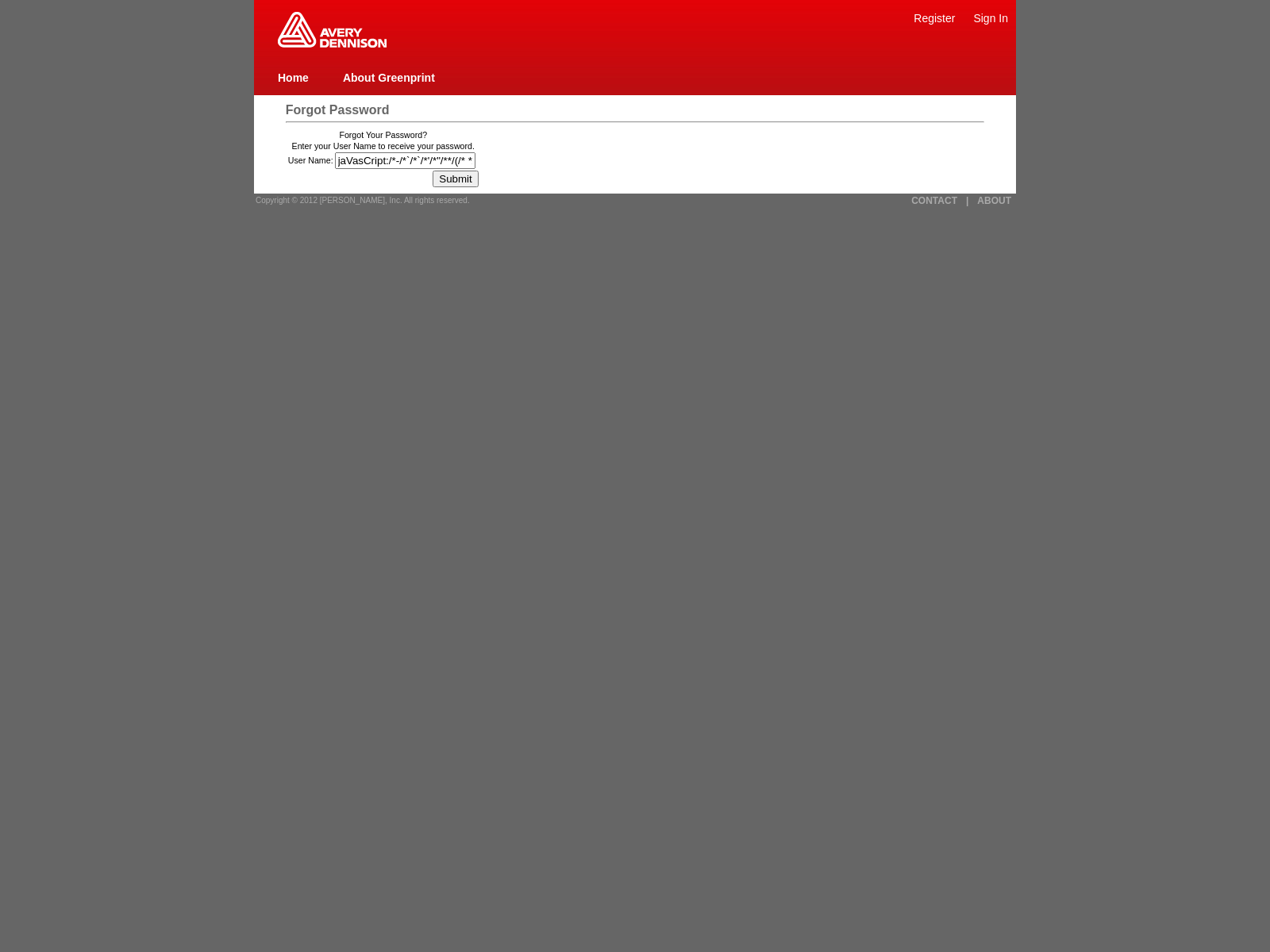
scroll to position [0, 1237]
type input "24was_hzsgbq78l3zpjavascript:window.top._tenable_wasscan_js_namespace_taint_tra…"
type input "javascript:window.top._tenable_wasscan_js_namespace_taint_tracer.log_execution_…"
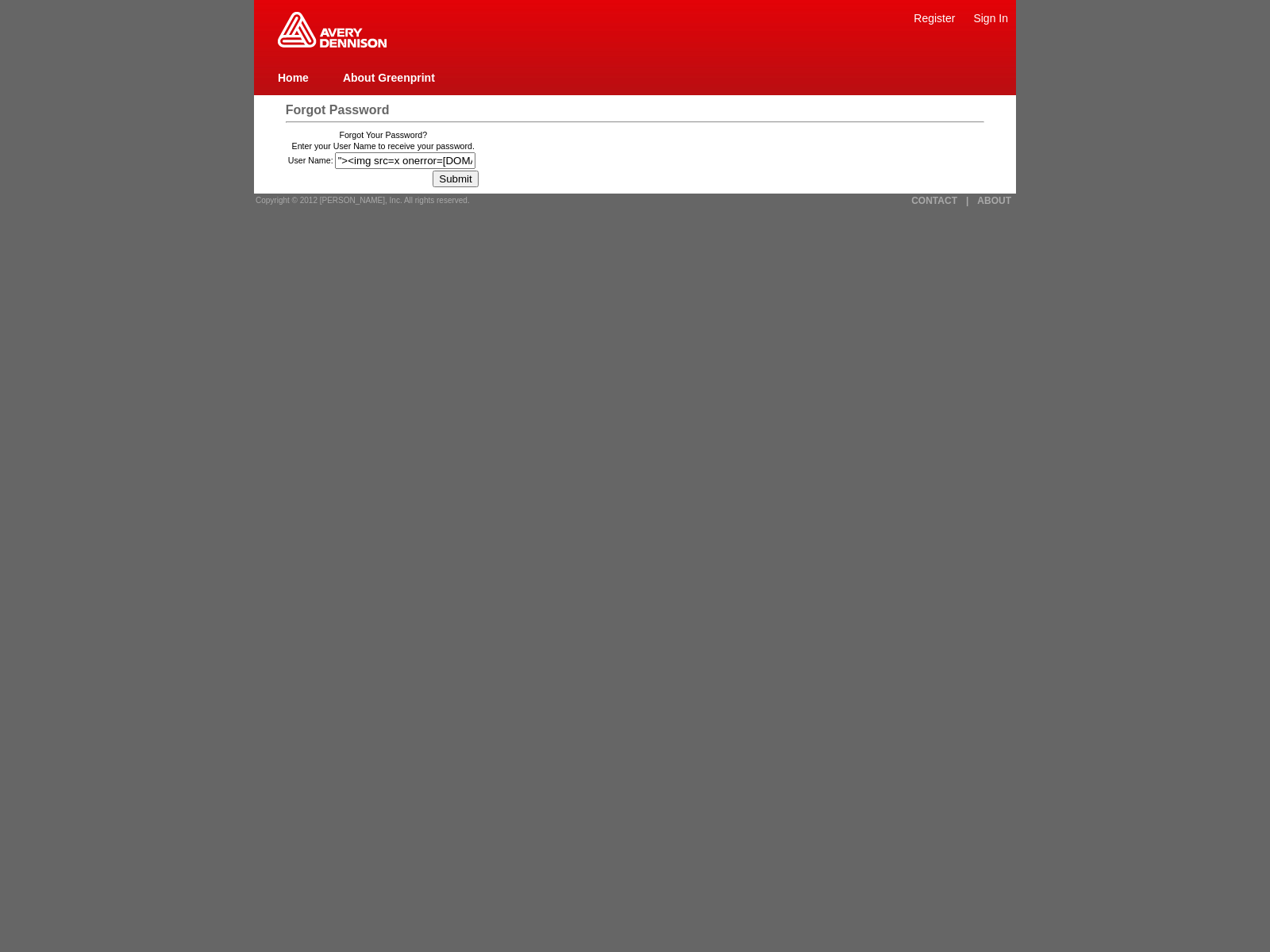
type input ""><img src=x onerror=window.top._tenable_wasscan_js_namespace_taint_tracer.log_…"
type input "1){[DOMAIN_NAME]._tenable_wasscan_js_namespace_taint_tracer.log_execution_flow_…"
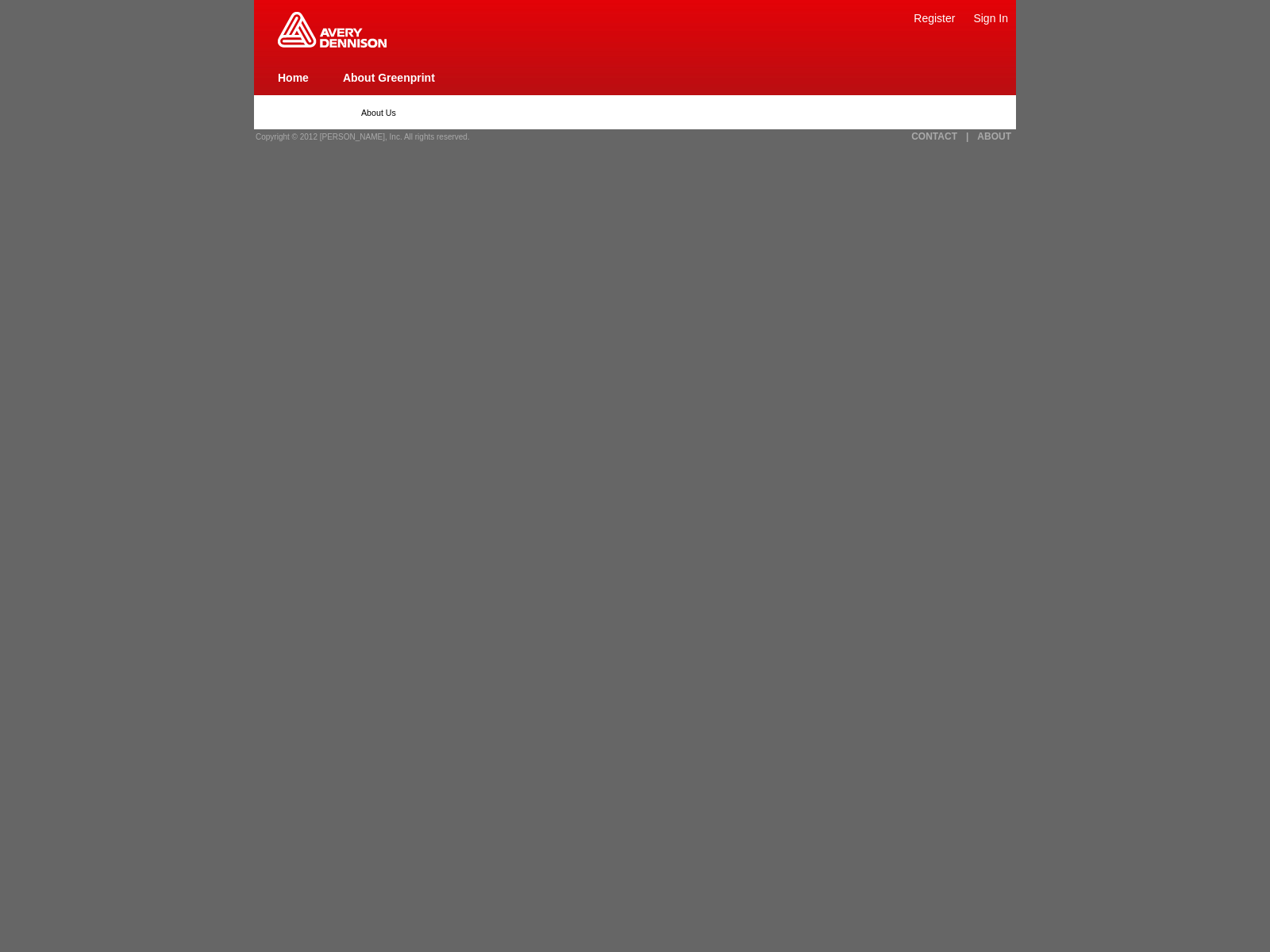
click at [332, 44] on img at bounding box center [332, 29] width 109 height 36
click at [934, 17] on link "Register" at bounding box center [934, 17] width 42 height 12
click at [388, 77] on link "About Greenprint" at bounding box center [388, 77] width 92 height 12
click at [357, 136] on span "Copyright © 2012 [PERSON_NAME], Inc. All rights reserved." at bounding box center [362, 136] width 214 height 9
click at [934, 136] on link "CONTACT" at bounding box center [933, 136] width 46 height 11
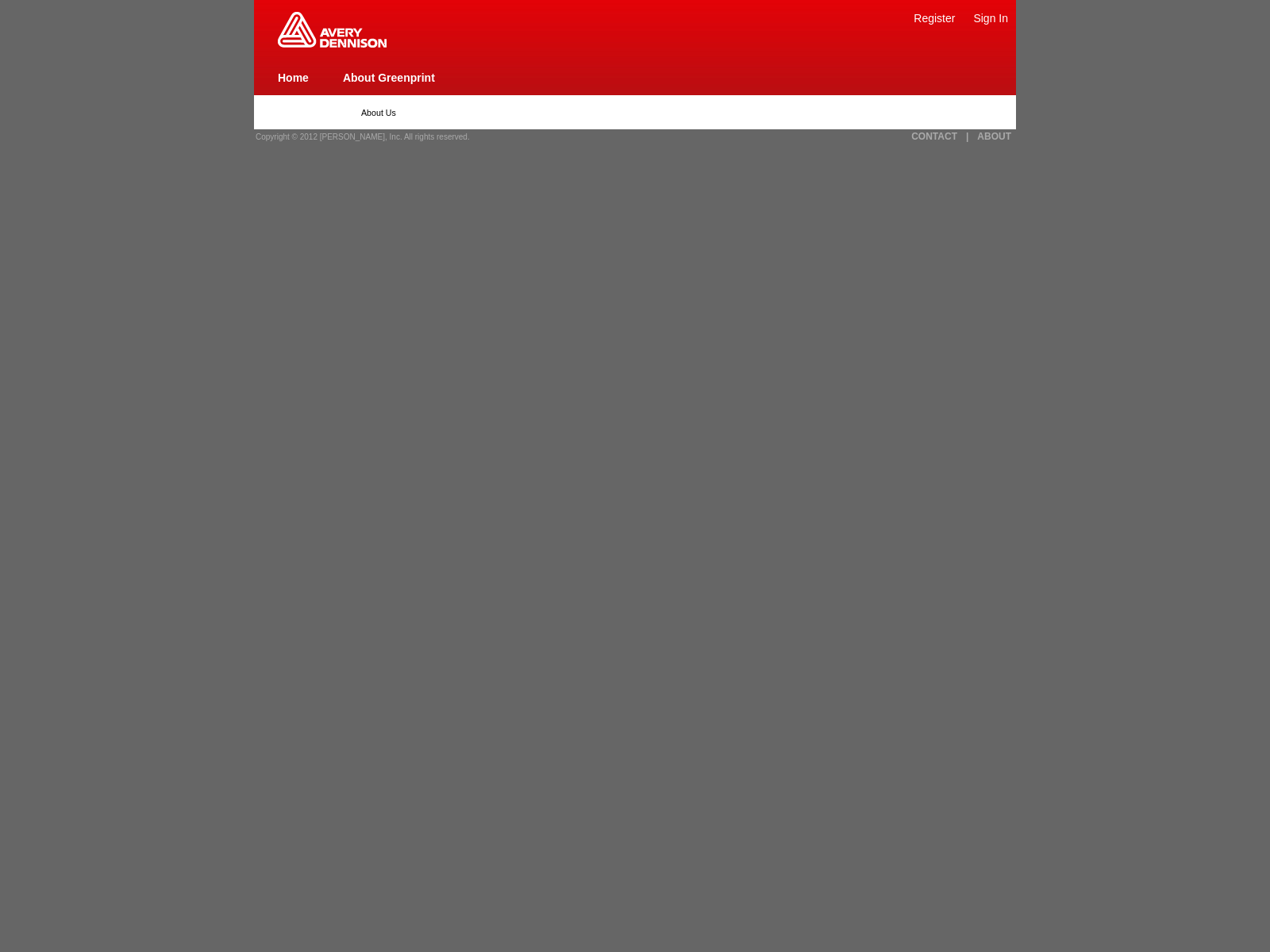
click at [967, 136] on link "|" at bounding box center [967, 136] width 2 height 11
click at [993, 136] on link "ABOUT" at bounding box center [993, 136] width 34 height 11
